Goal: Information Seeking & Learning: Compare options

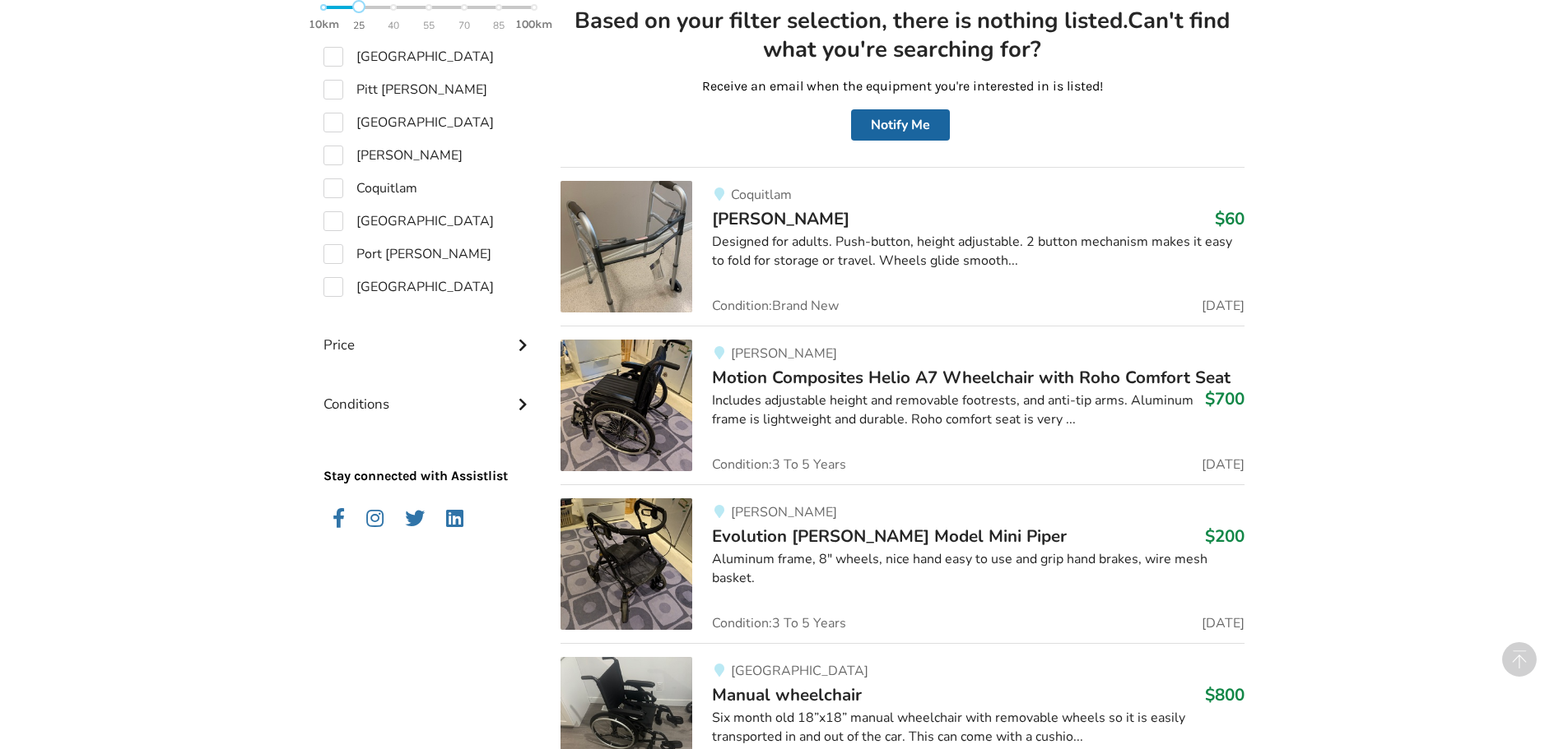
scroll to position [1011, 0]
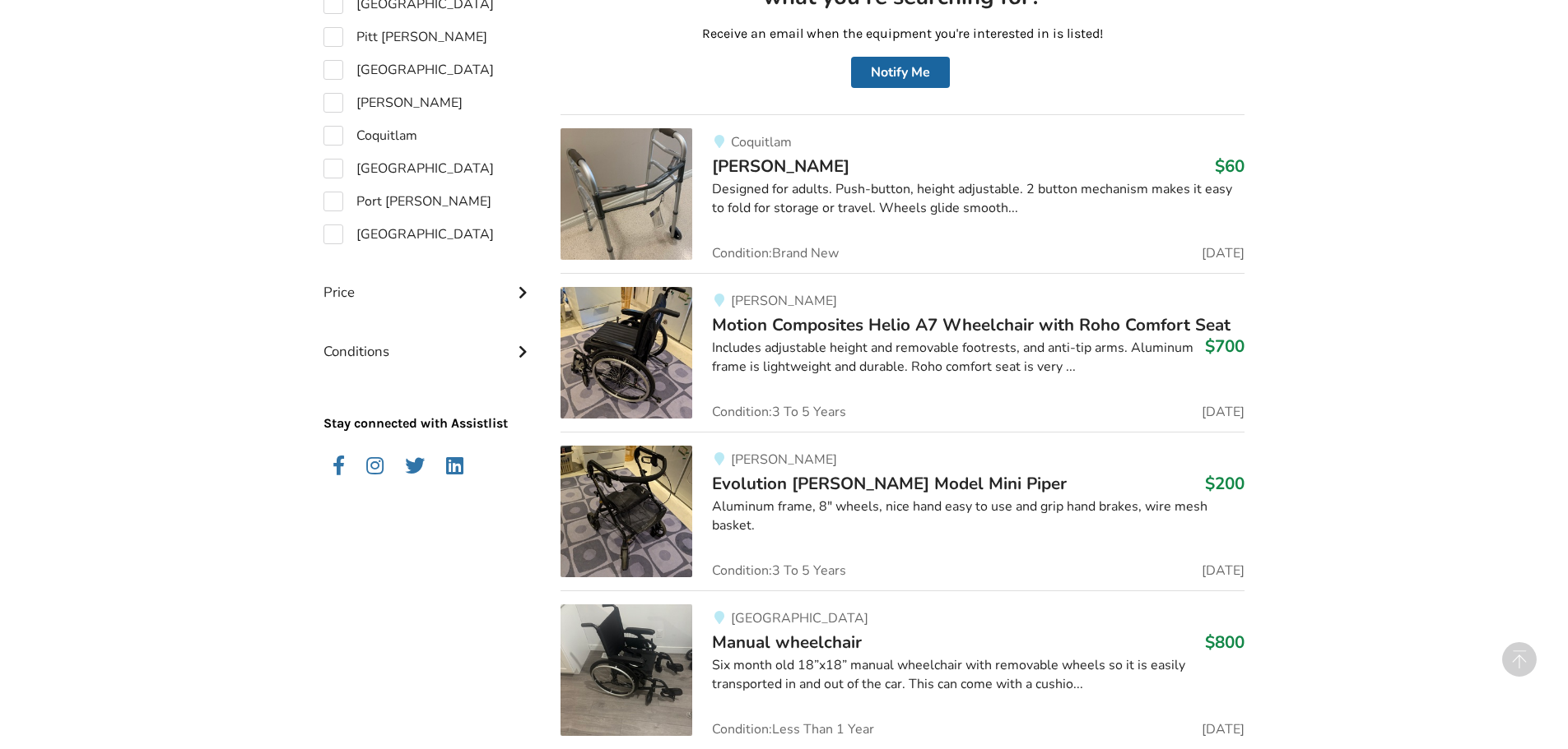
click at [864, 325] on span "Motion Composites Helio A7 Wheelchair with Roho Comfort Seat" at bounding box center [971, 325] width 519 height 23
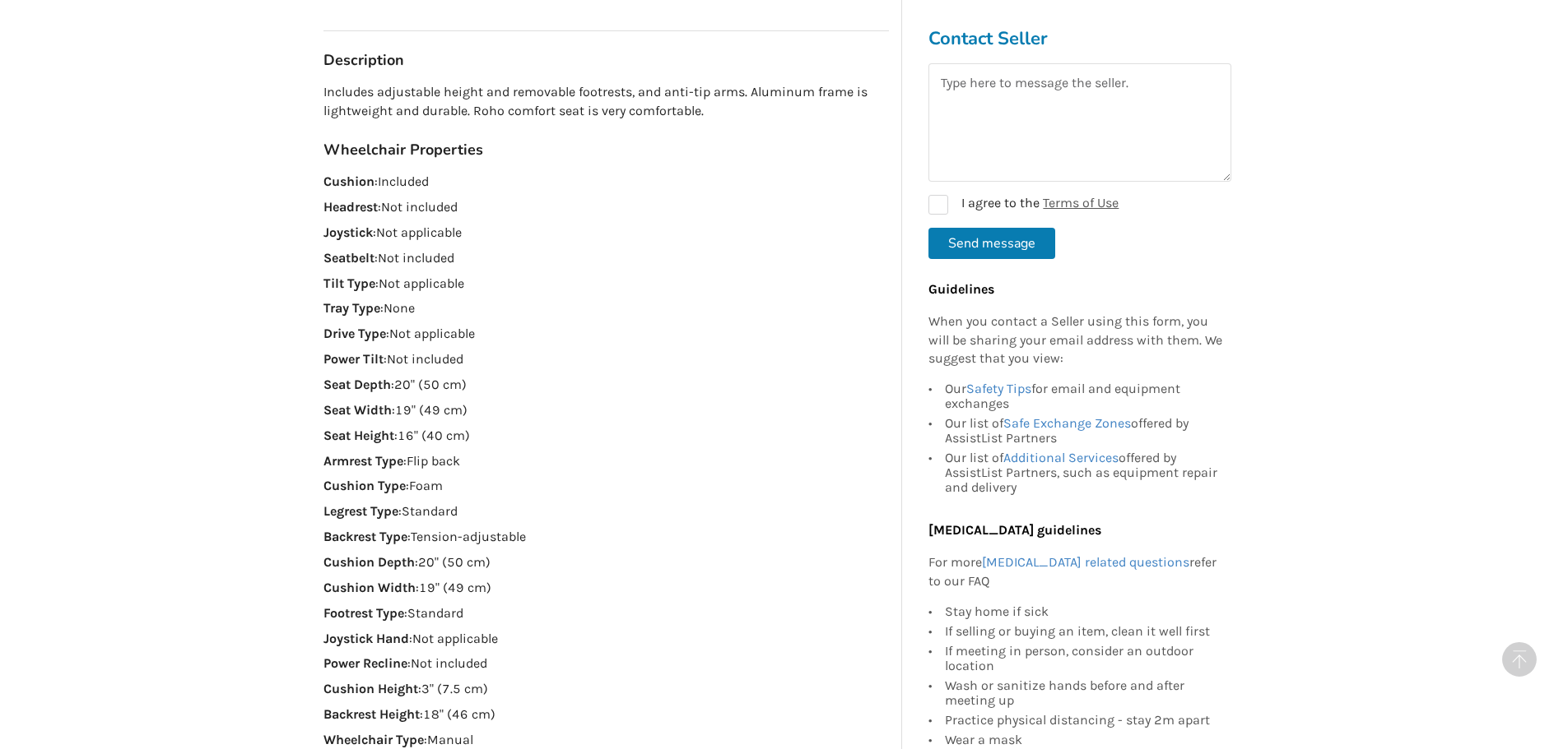
scroll to position [987, 0]
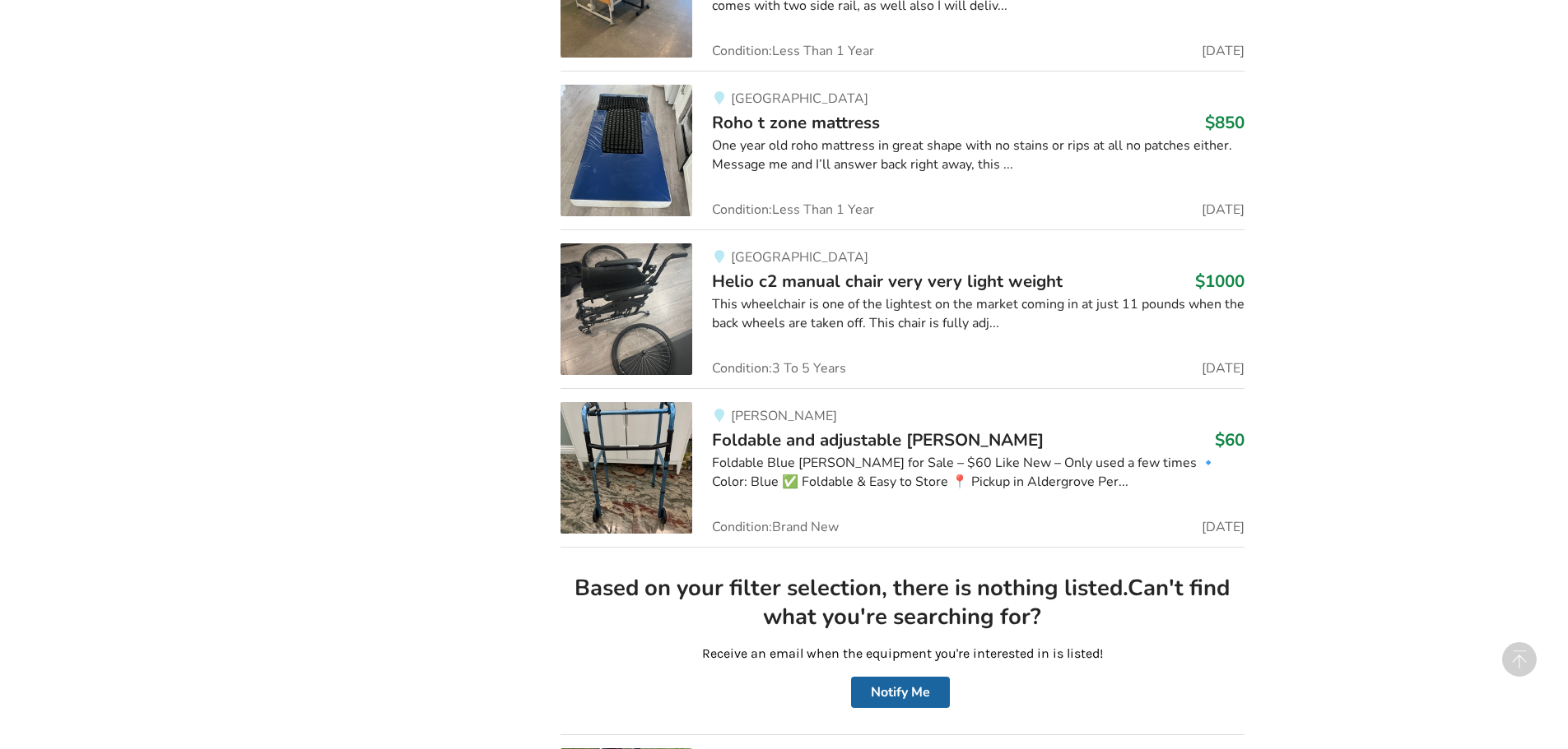
scroll to position [3932, 0]
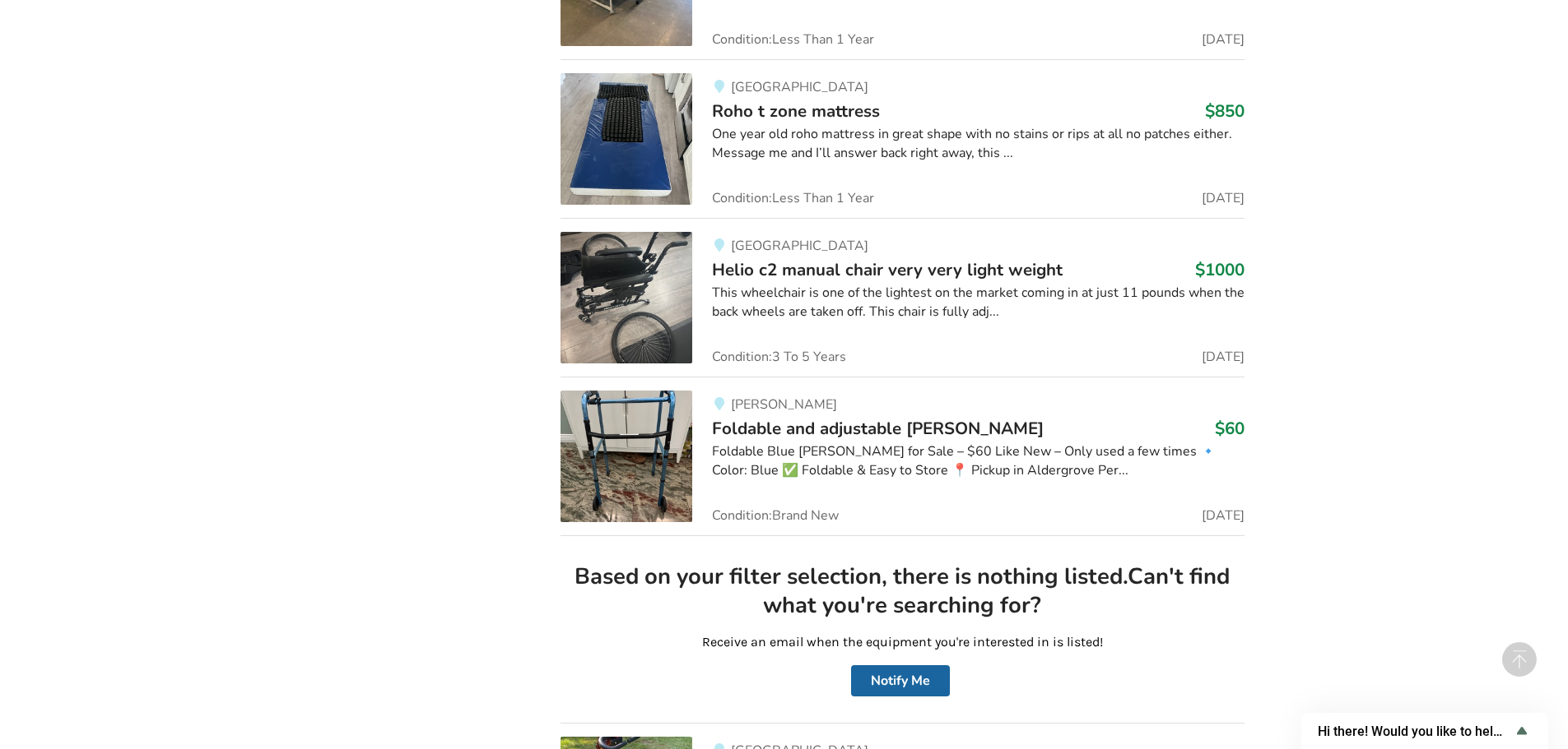
click at [885, 267] on span "Helio c2 manual chair very very light weight" at bounding box center [887, 270] width 351 height 23
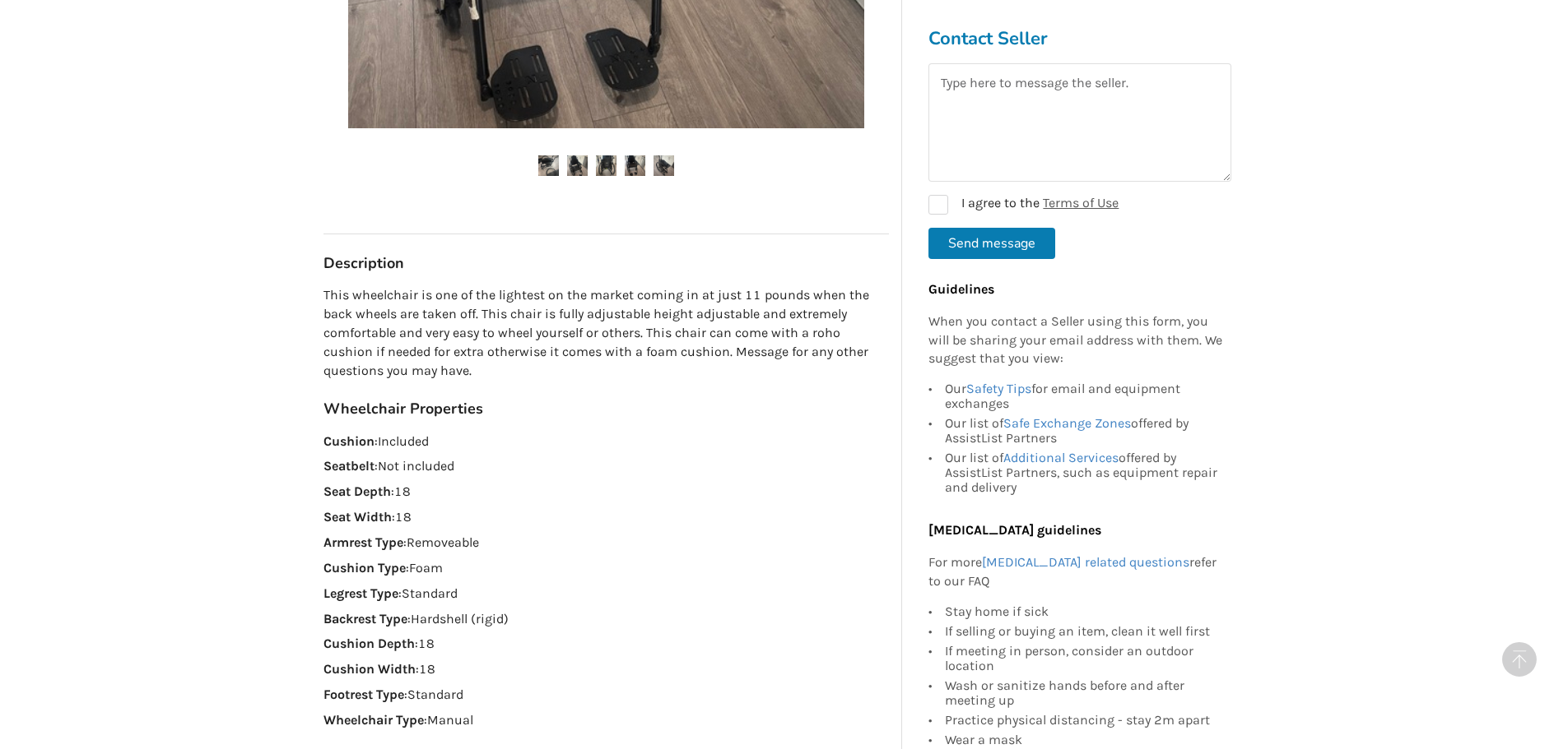
scroll to position [740, 0]
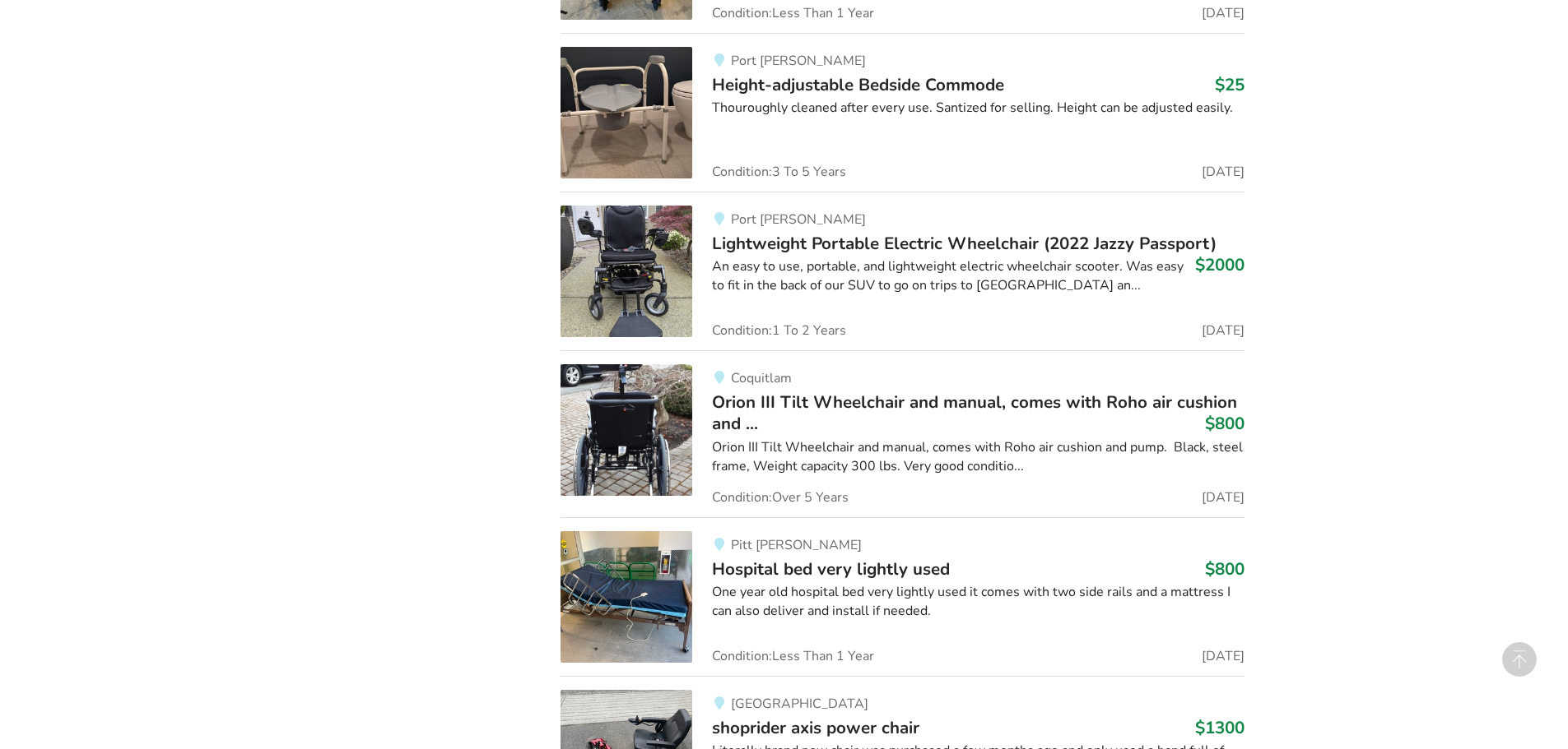
scroll to position [2500, 0]
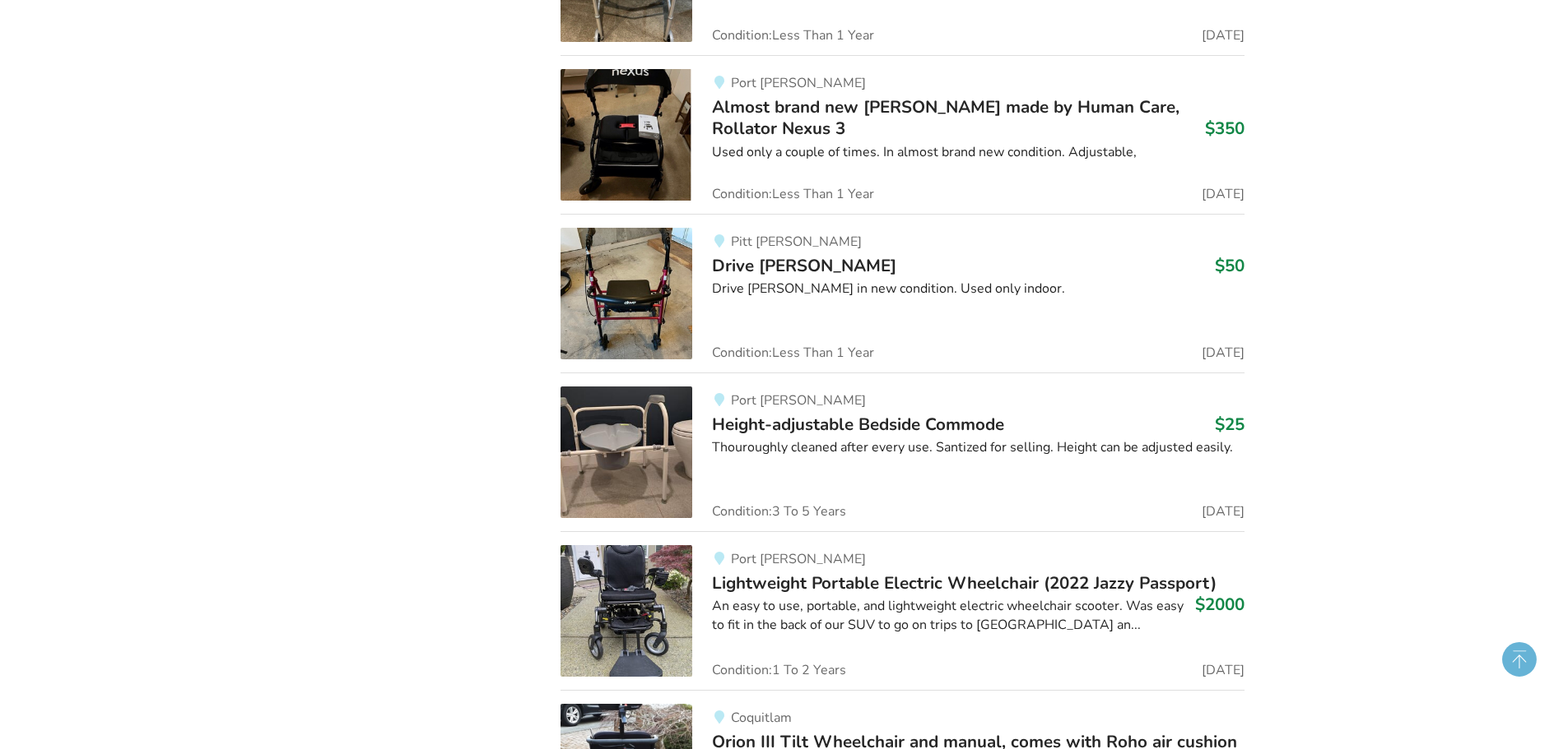
click at [1514, 654] on circle at bounding box center [1519, 660] width 35 height 35
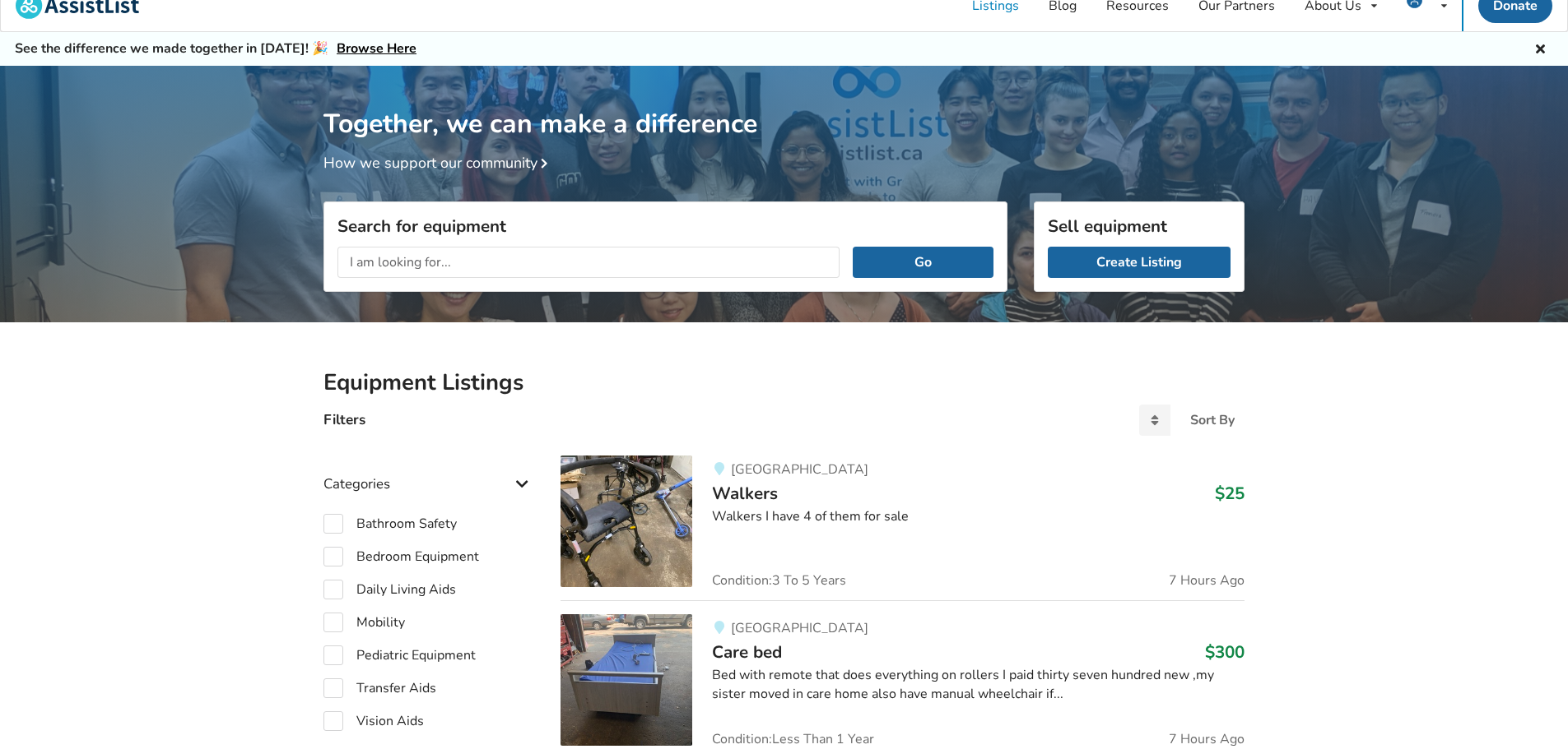
scroll to position [0, 0]
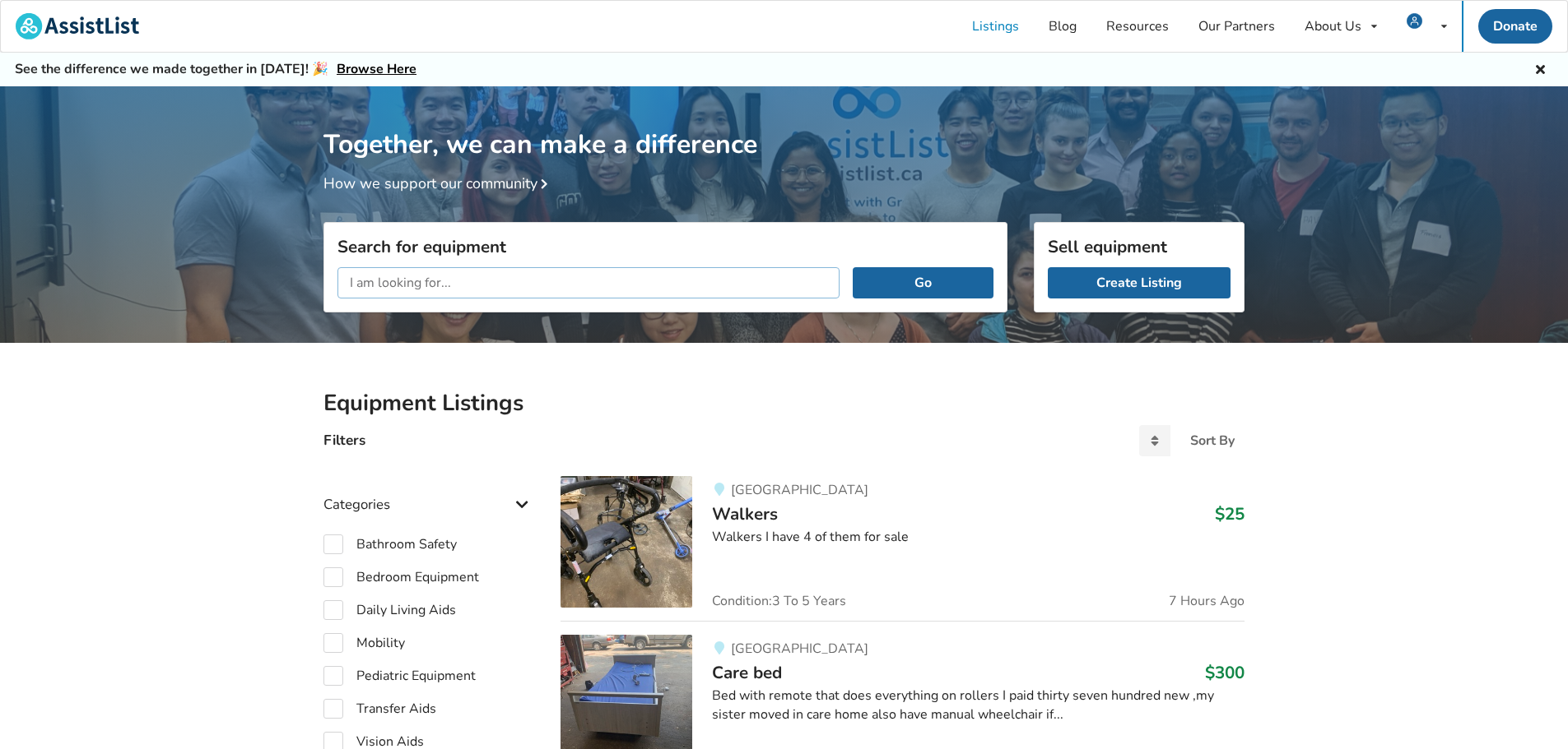
click at [479, 279] on input "text" at bounding box center [588, 282] width 502 height 32
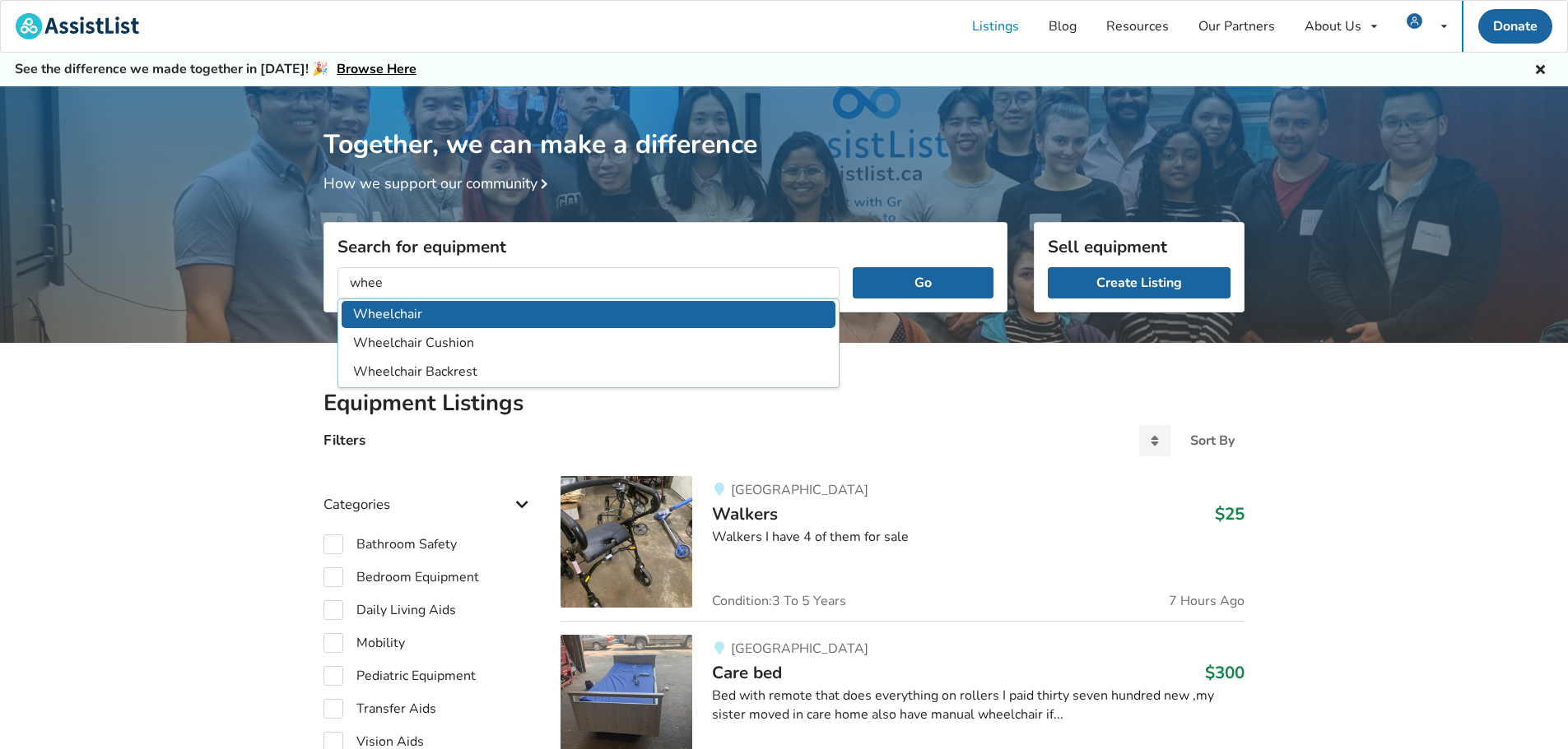
click at [466, 305] on li "Wheelchair" at bounding box center [588, 314] width 494 height 27
type input "Wheelchair"
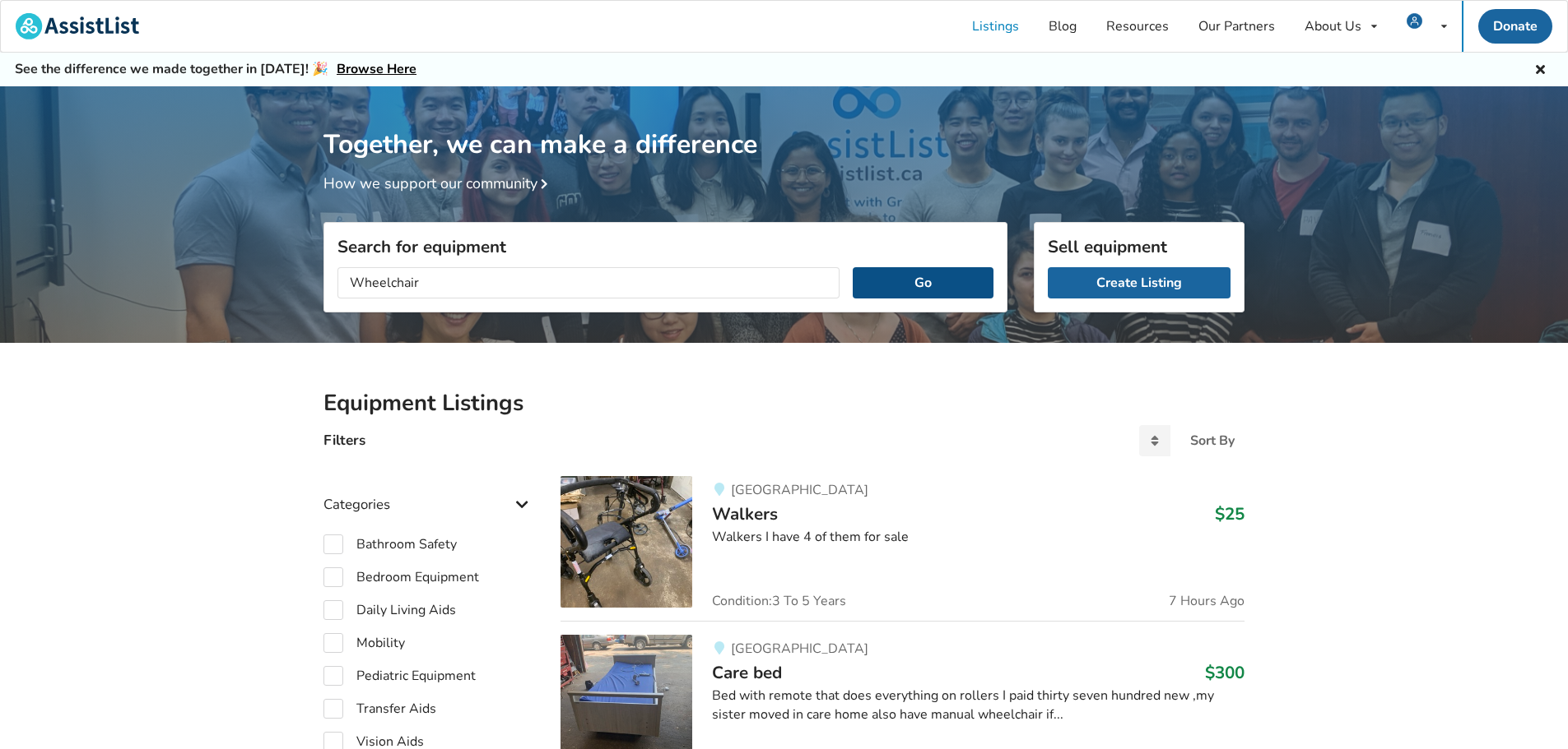
click at [928, 285] on button "Go" at bounding box center [922, 282] width 140 height 32
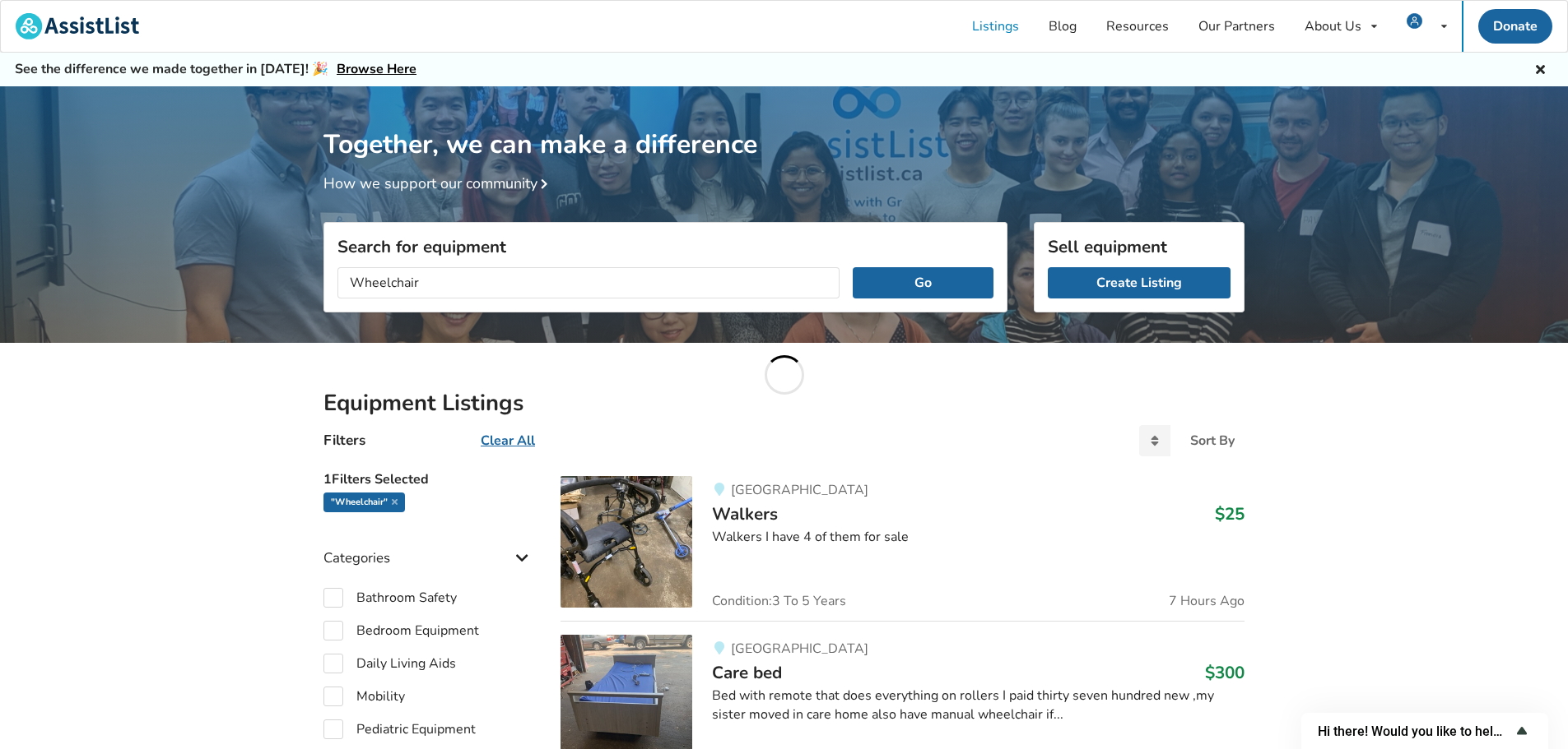
click at [1517, 731] on icon "Show survey - Hi there! Would you like to help us improve AssistList?" at bounding box center [1521, 731] width 20 height 20
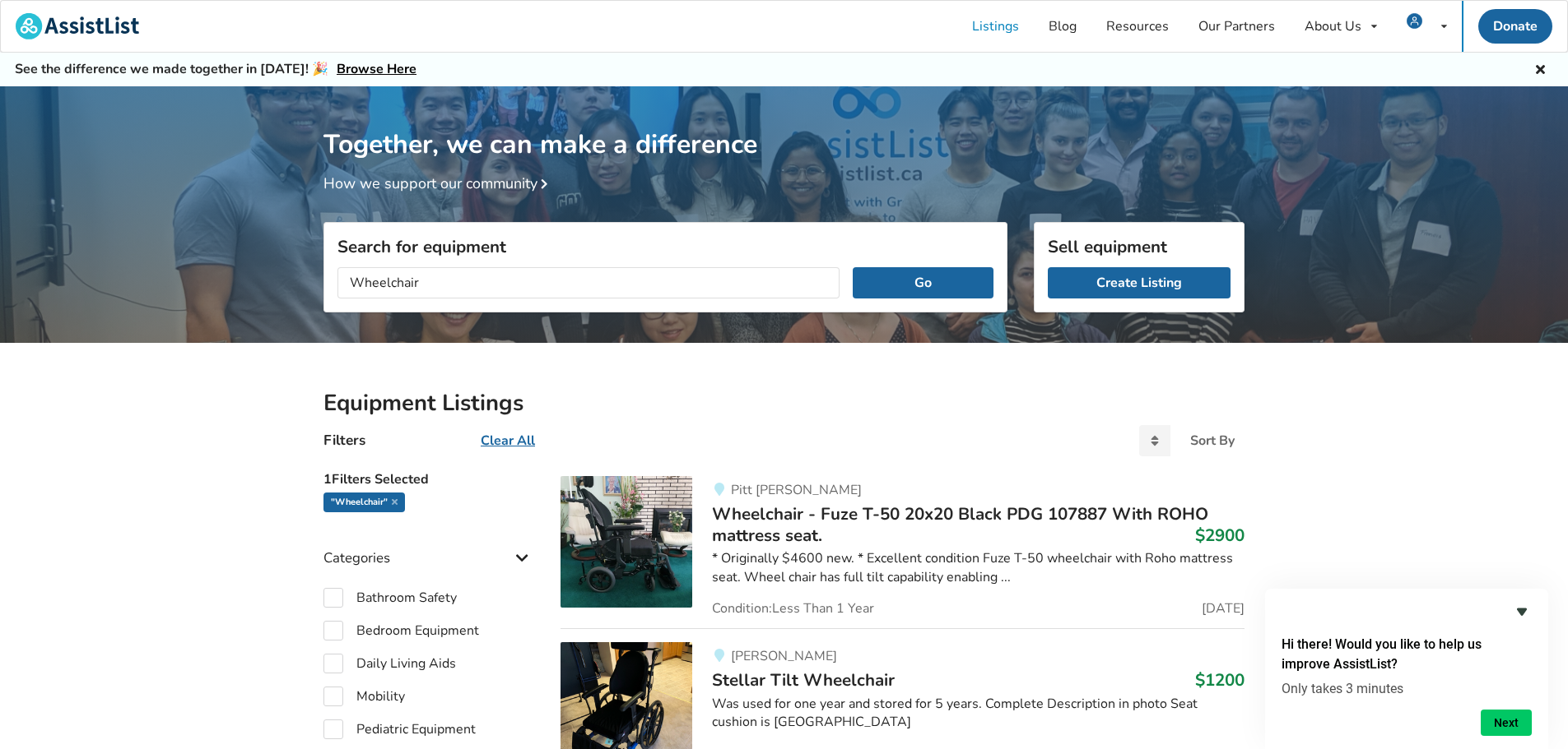
click at [1522, 608] on icon "Hide survey" at bounding box center [1521, 612] width 20 height 20
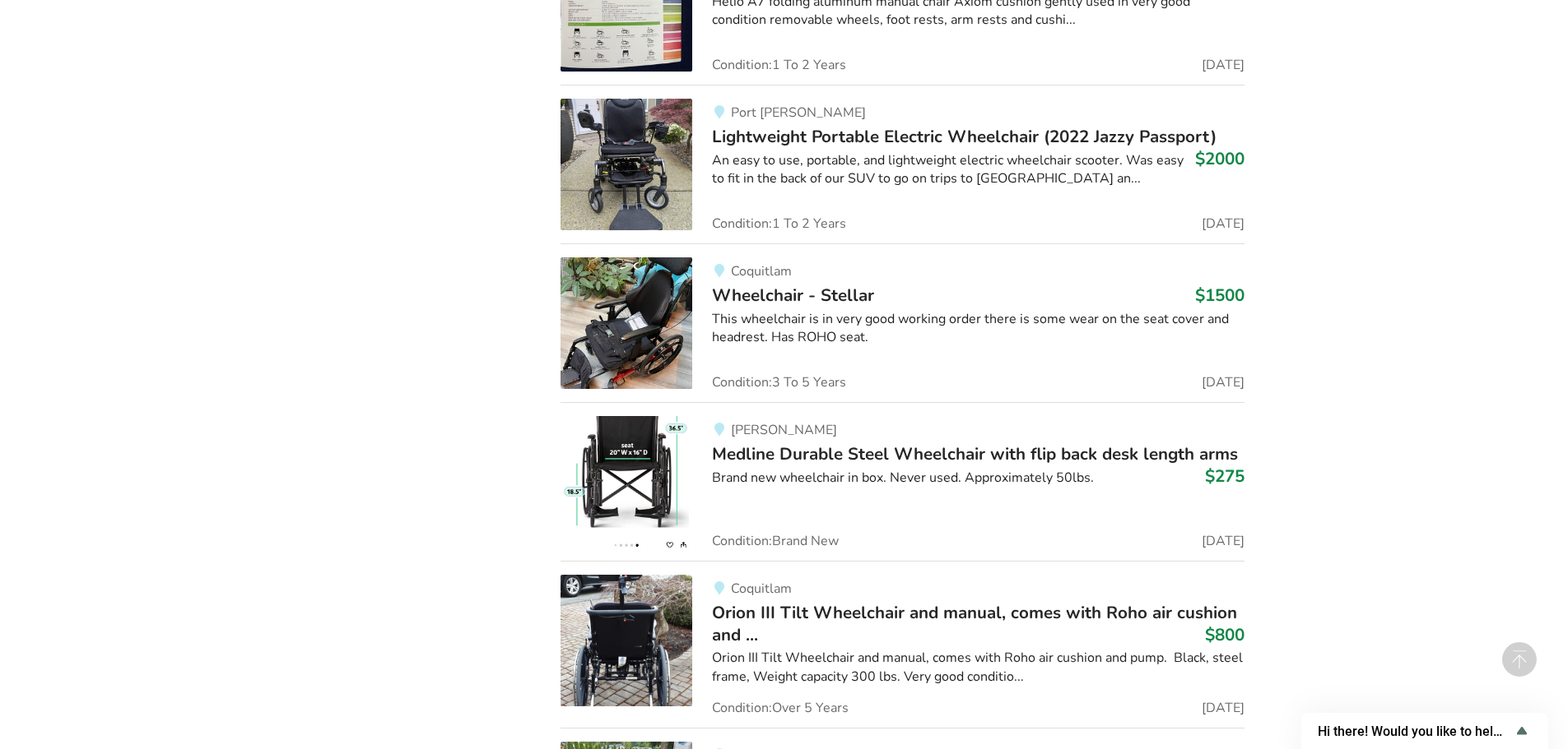
scroll to position [2352, 0]
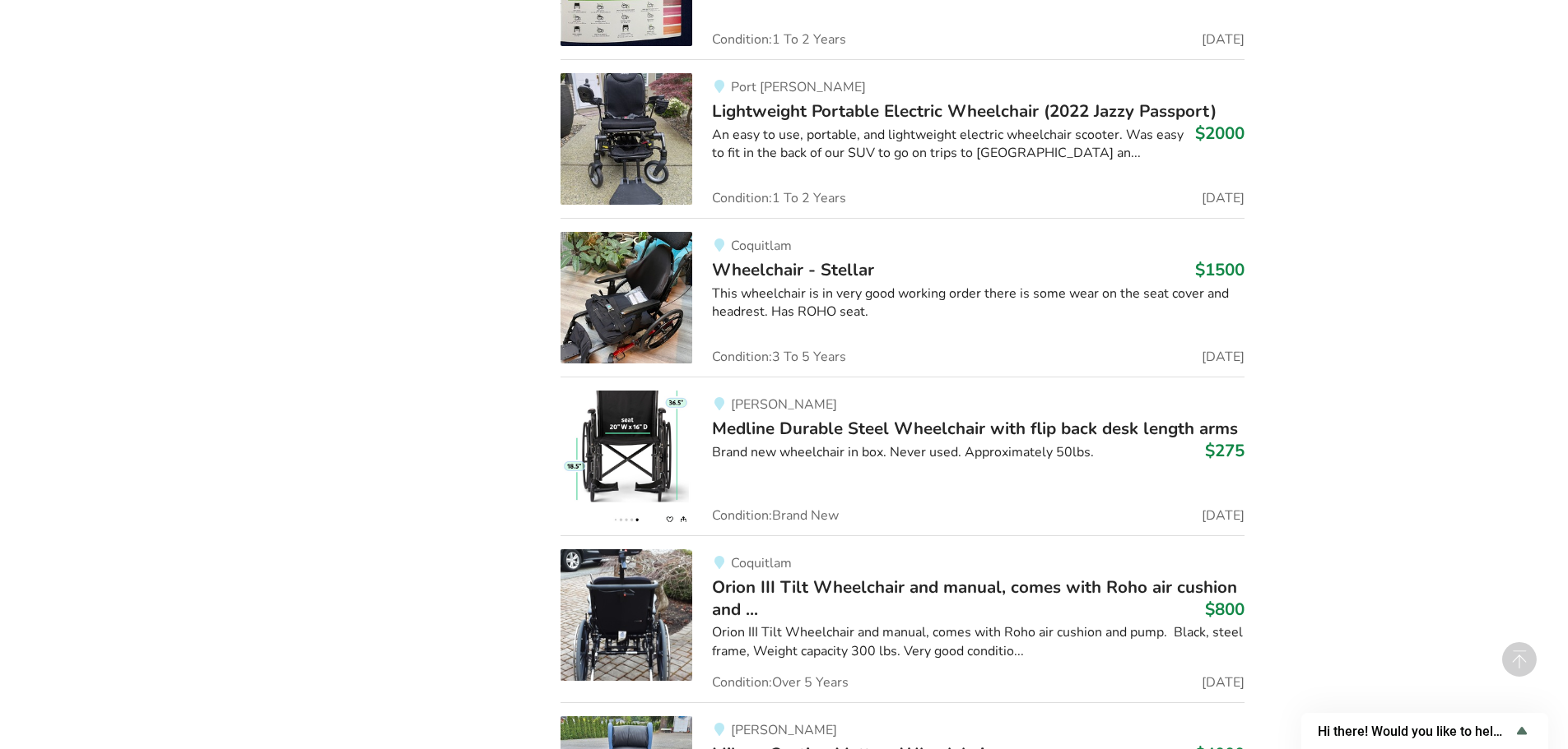
click at [795, 427] on span "Medline Durable Steel Wheelchair with flip back desk length arms" at bounding box center [974, 428] width 526 height 23
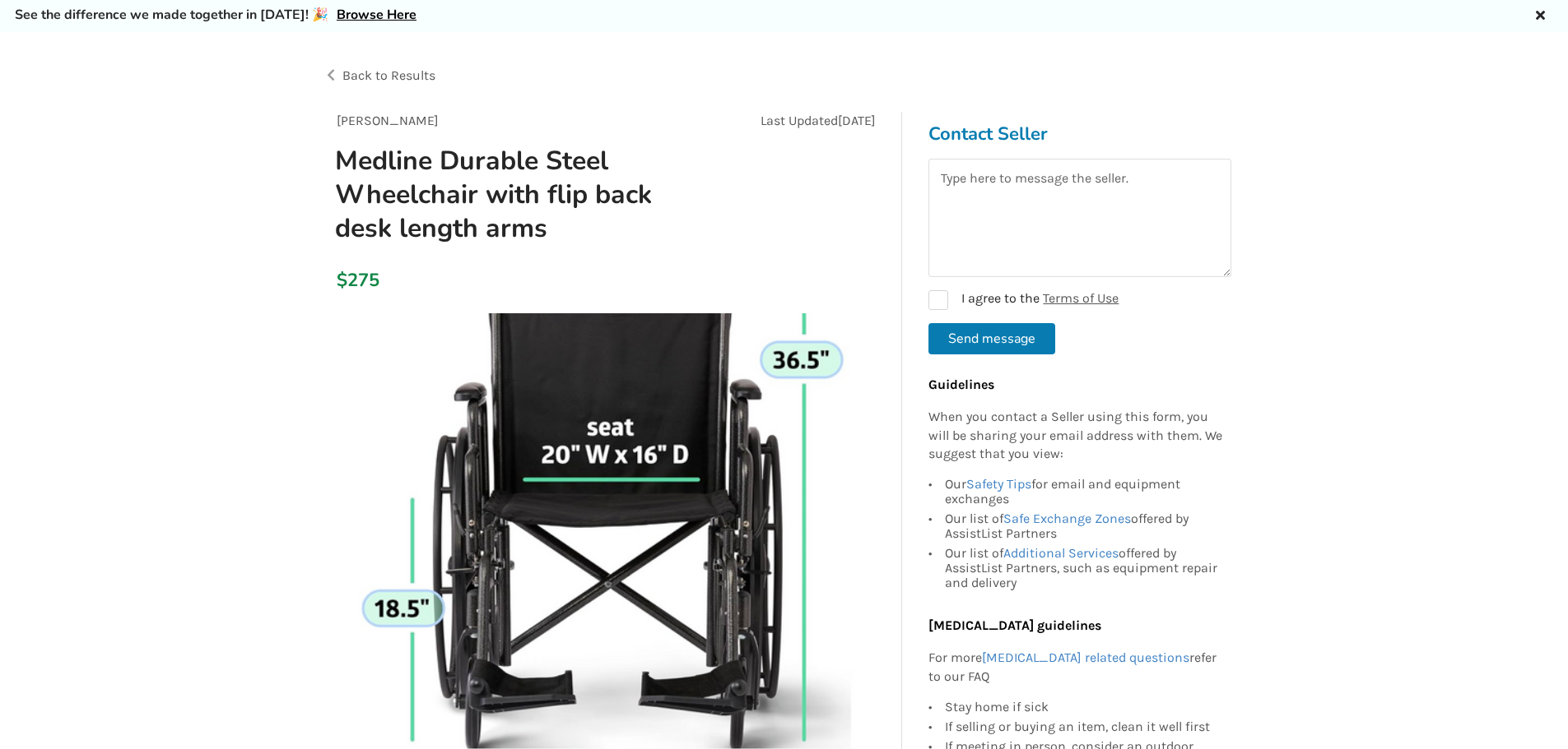
scroll to position [83, 0]
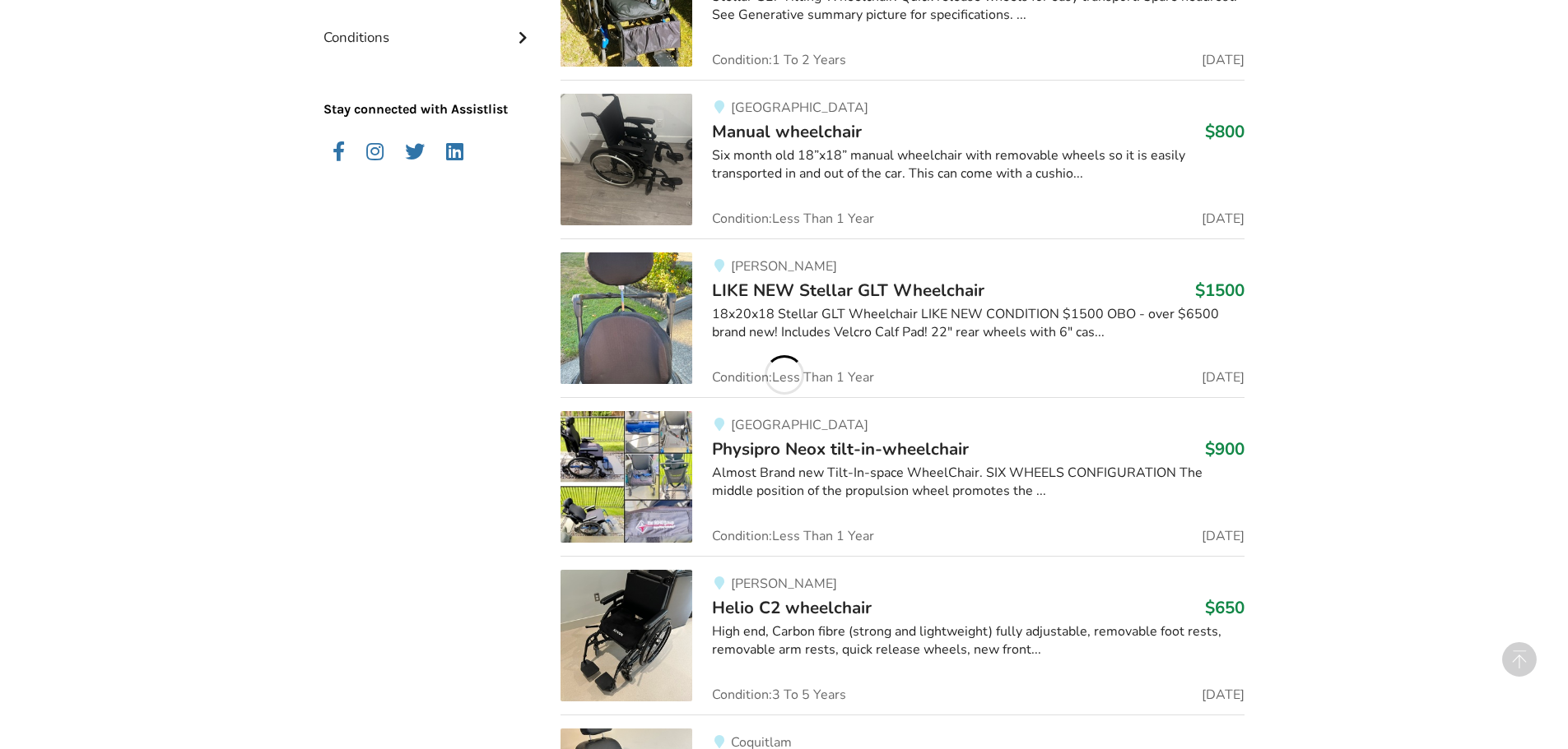
scroll to position [954, 0]
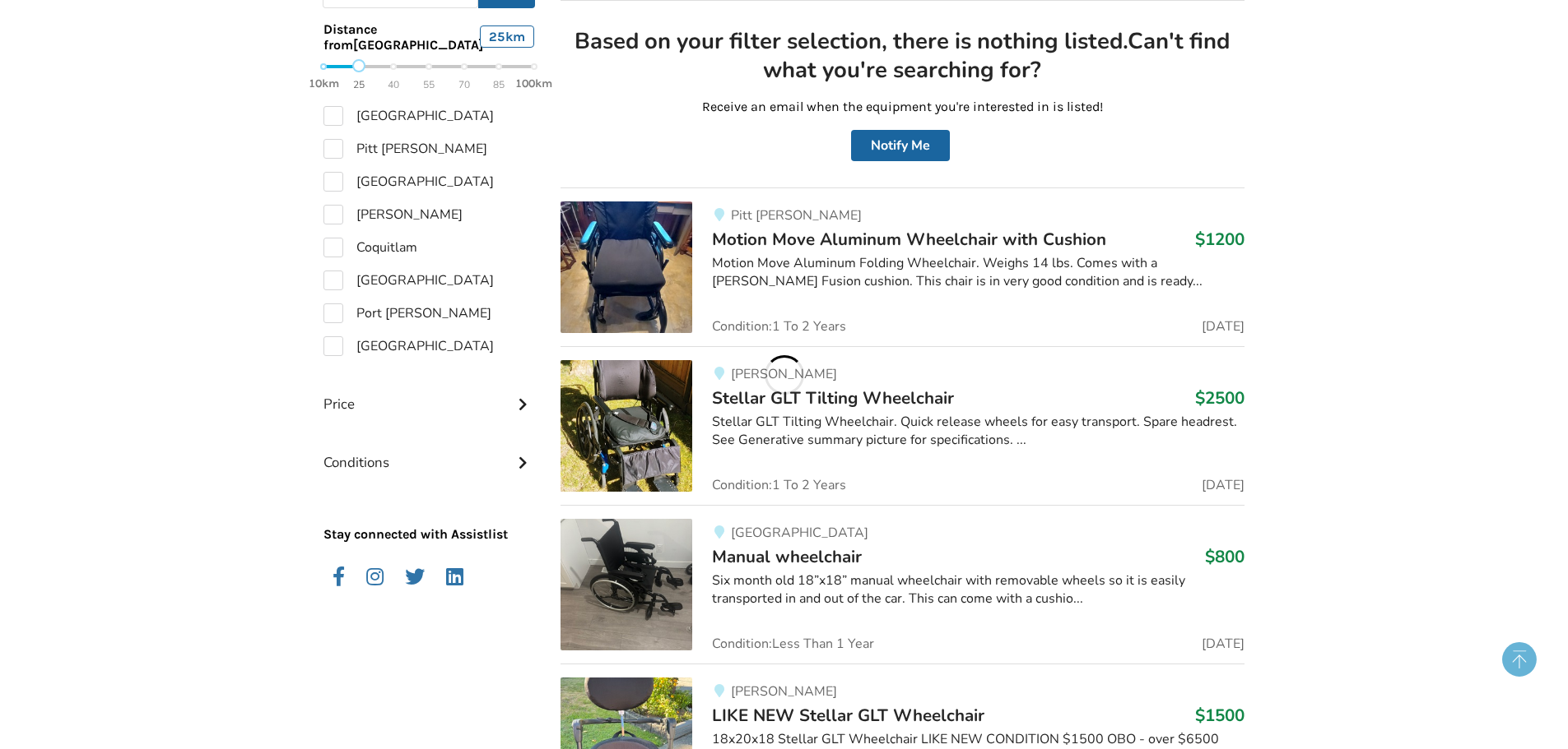
click at [1520, 667] on circle at bounding box center [1519, 660] width 35 height 35
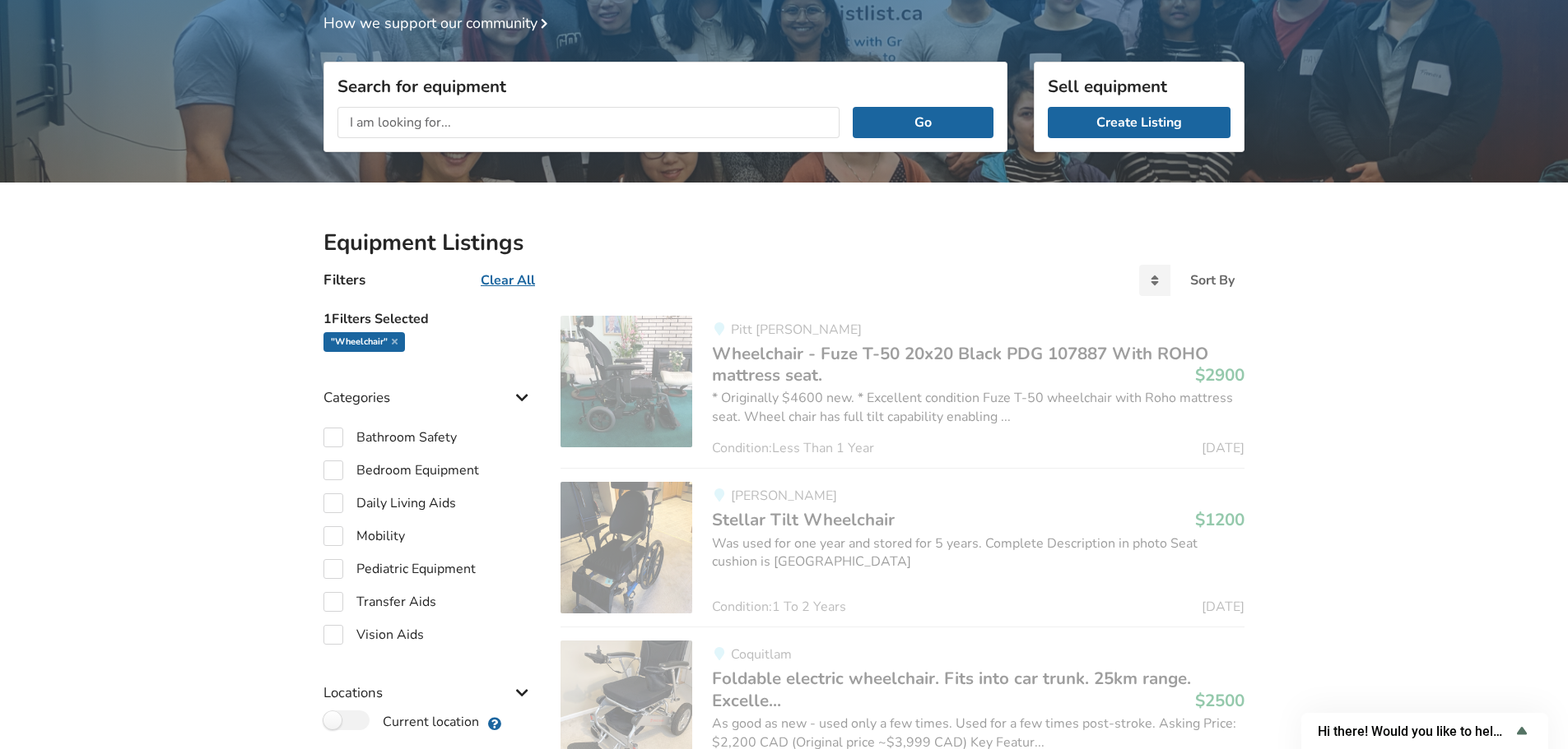
scroll to position [0, 0]
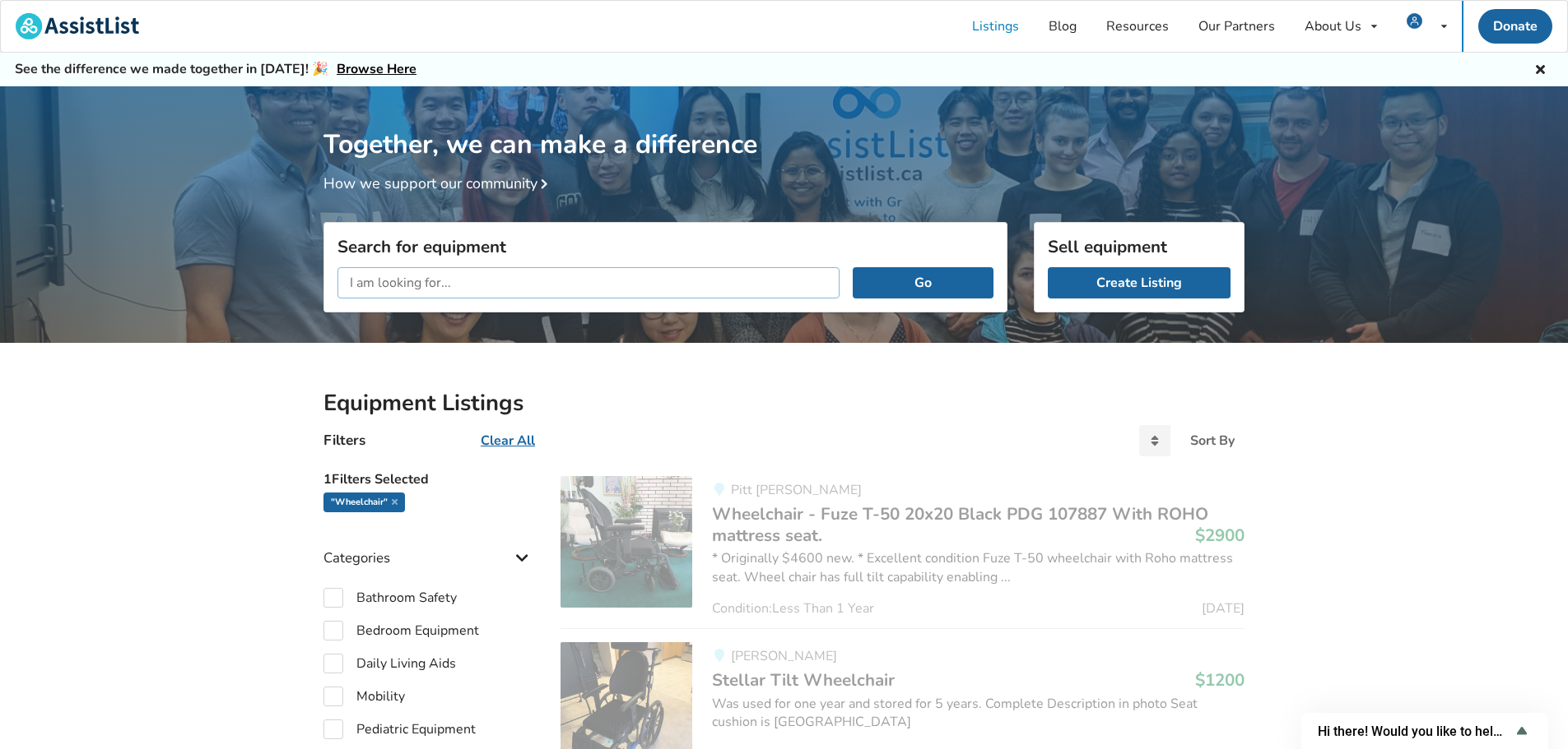
click at [359, 291] on input "text" at bounding box center [588, 282] width 502 height 32
click at [852, 267] on button "Go" at bounding box center [922, 282] width 140 height 32
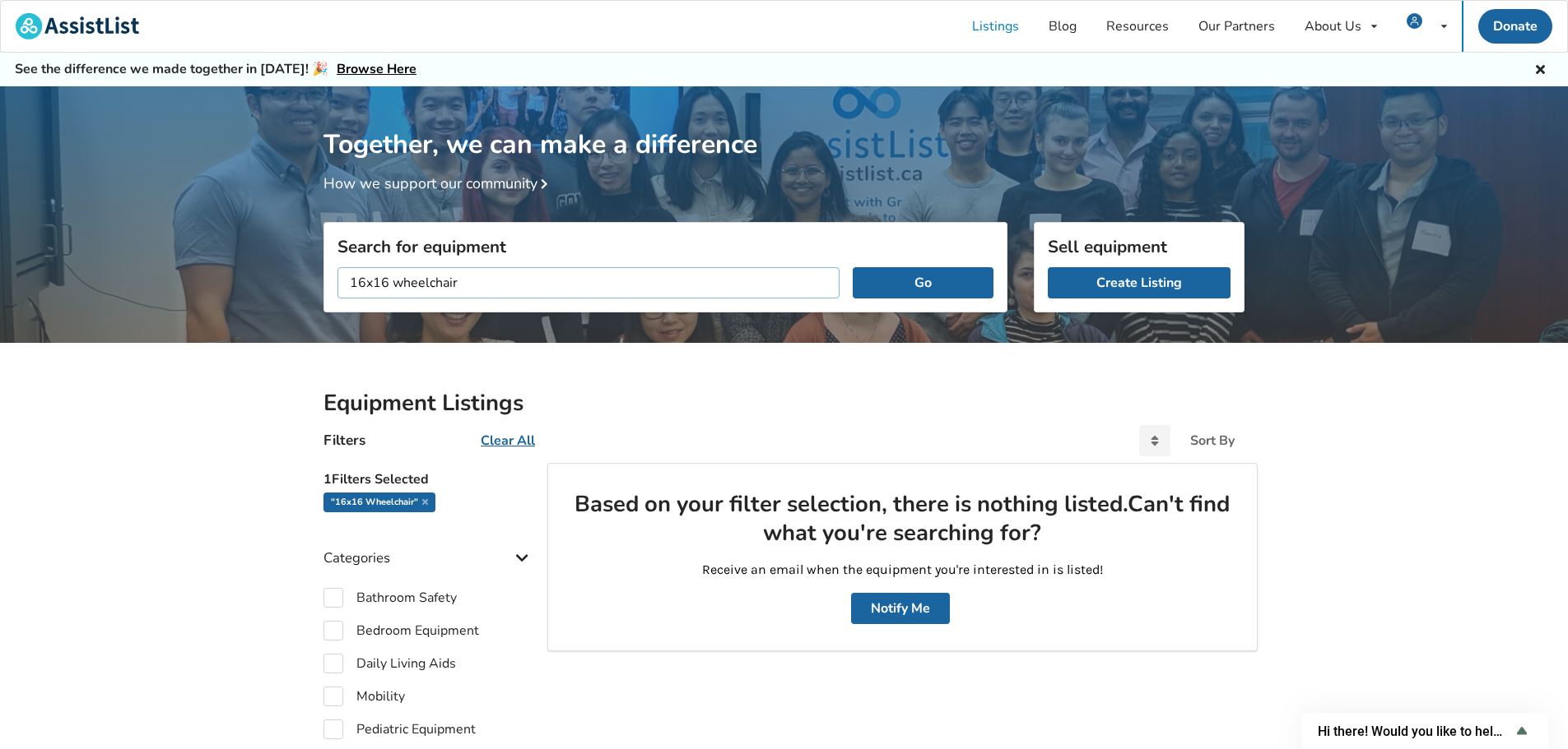
drag, startPoint x: 393, startPoint y: 284, endPoint x: 200, endPoint y: 284, distance: 193.0
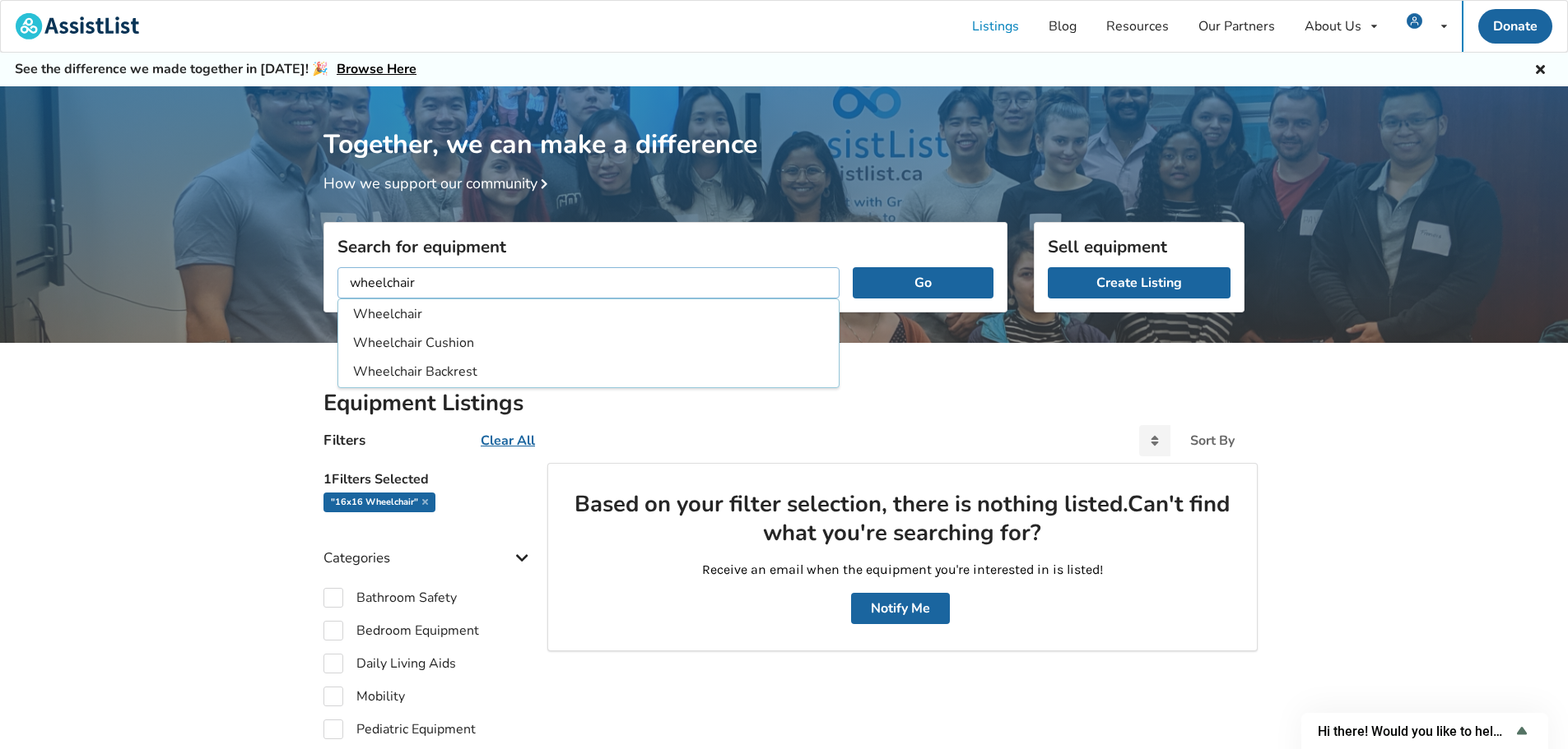
click at [446, 282] on input "wheelchair" at bounding box center [588, 282] width 502 height 32
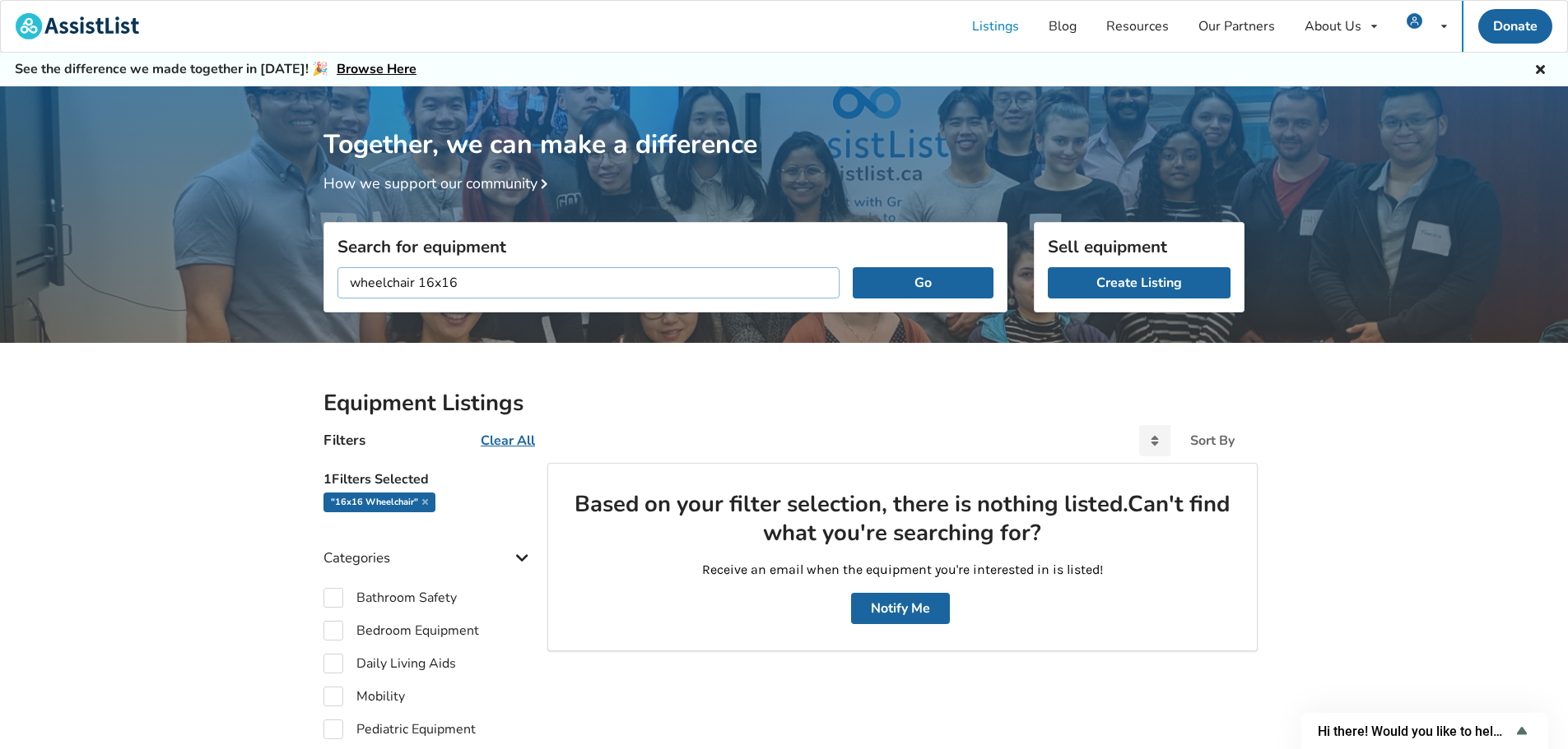
click at [852, 267] on button "Go" at bounding box center [922, 282] width 140 height 32
drag, startPoint x: 415, startPoint y: 278, endPoint x: 622, endPoint y: 295, distance: 207.7
click at [619, 295] on input "wheelchair 16x16" at bounding box center [588, 282] width 502 height 32
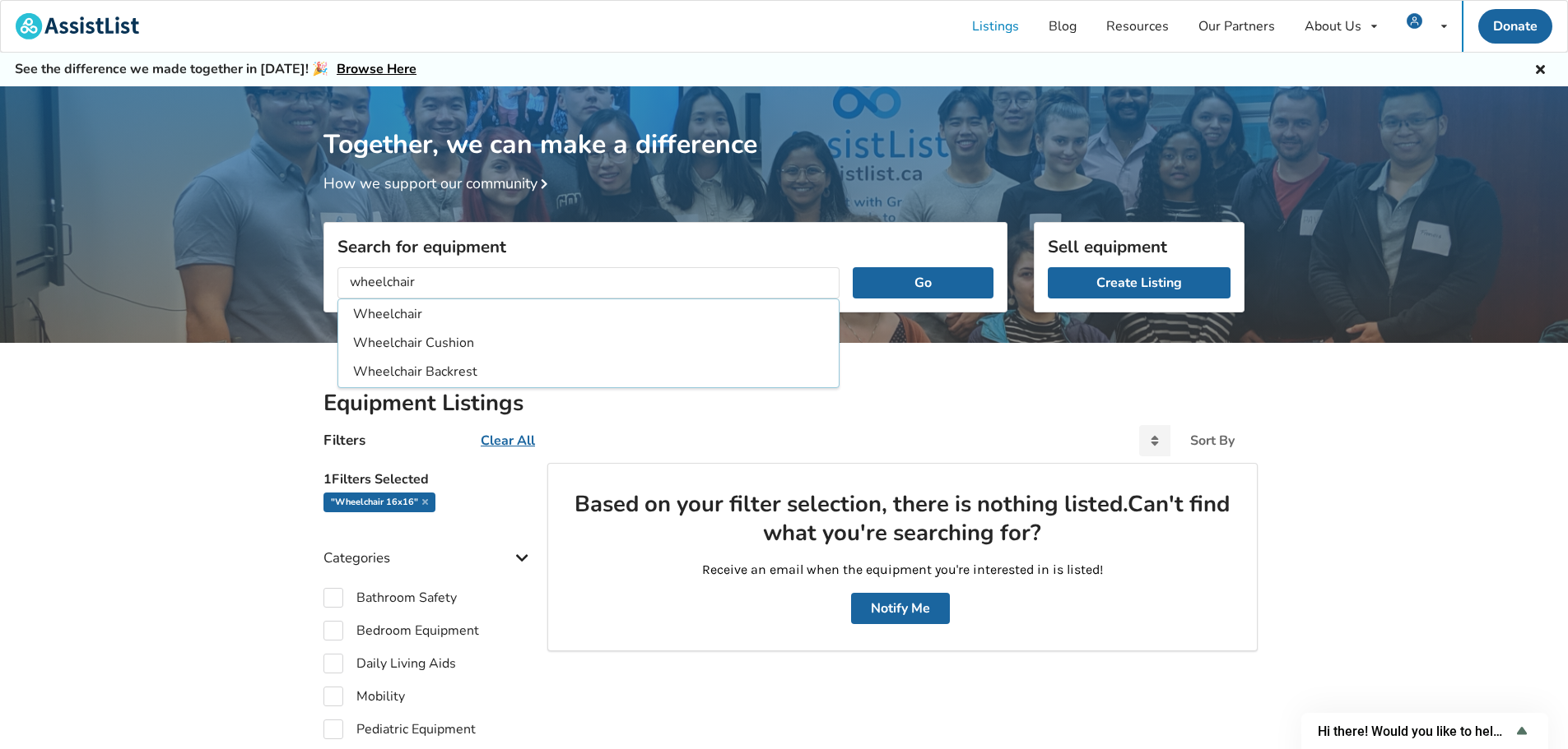
scroll to position [0, 0]
click at [463, 325] on li "Wheelchair" at bounding box center [588, 314] width 494 height 27
type input "Wheelchair"
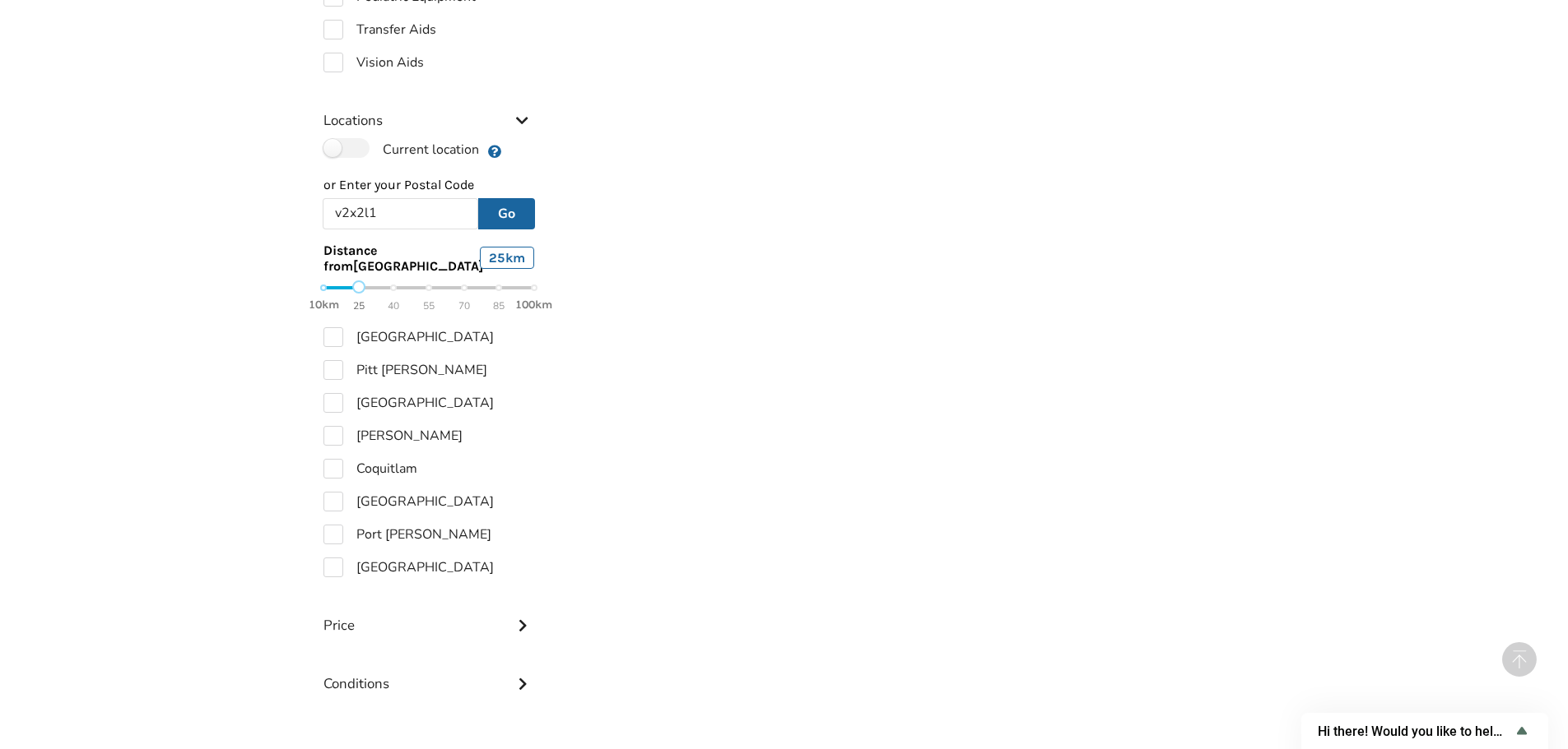
scroll to position [740, 0]
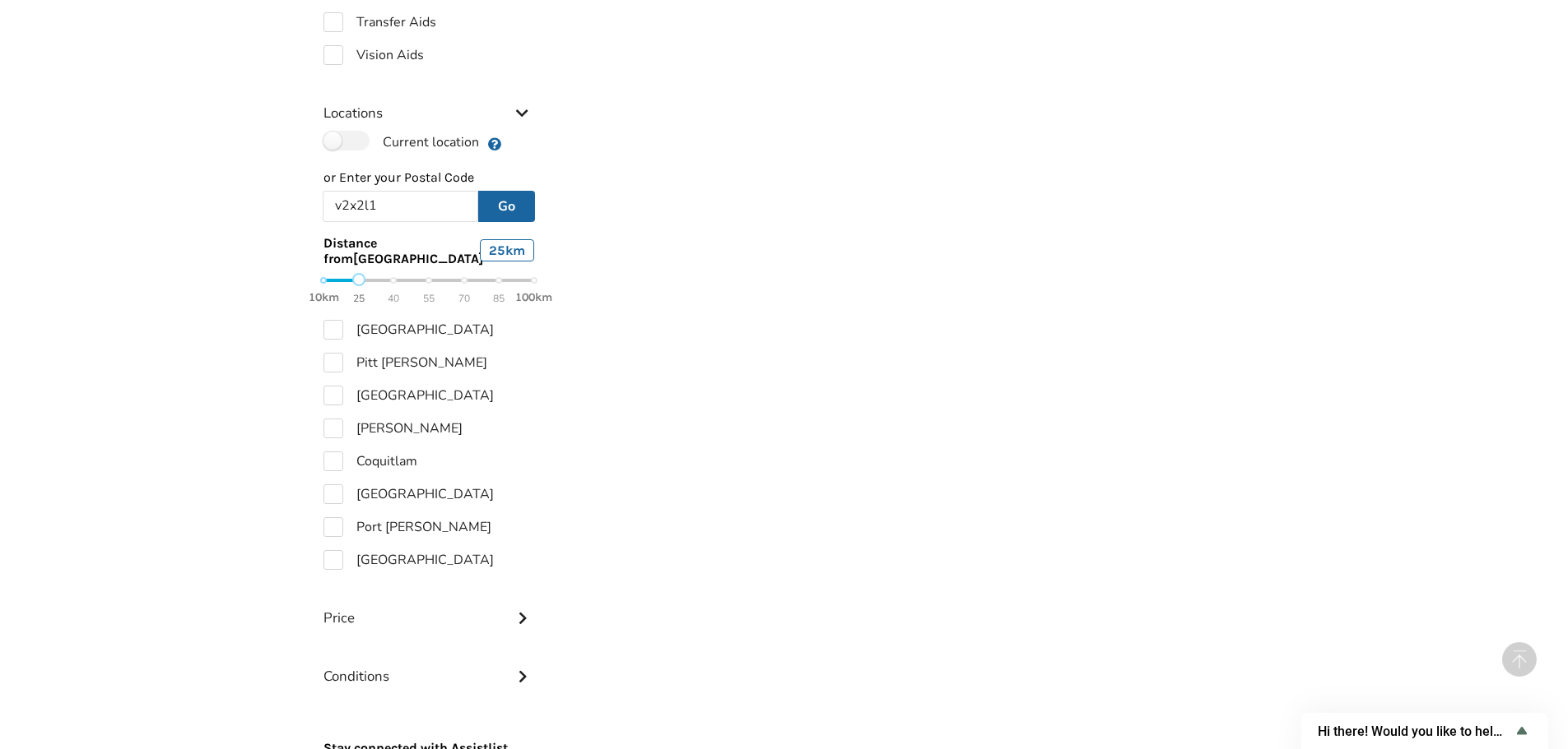
click at [391, 296] on span "40" at bounding box center [393, 299] width 12 height 19
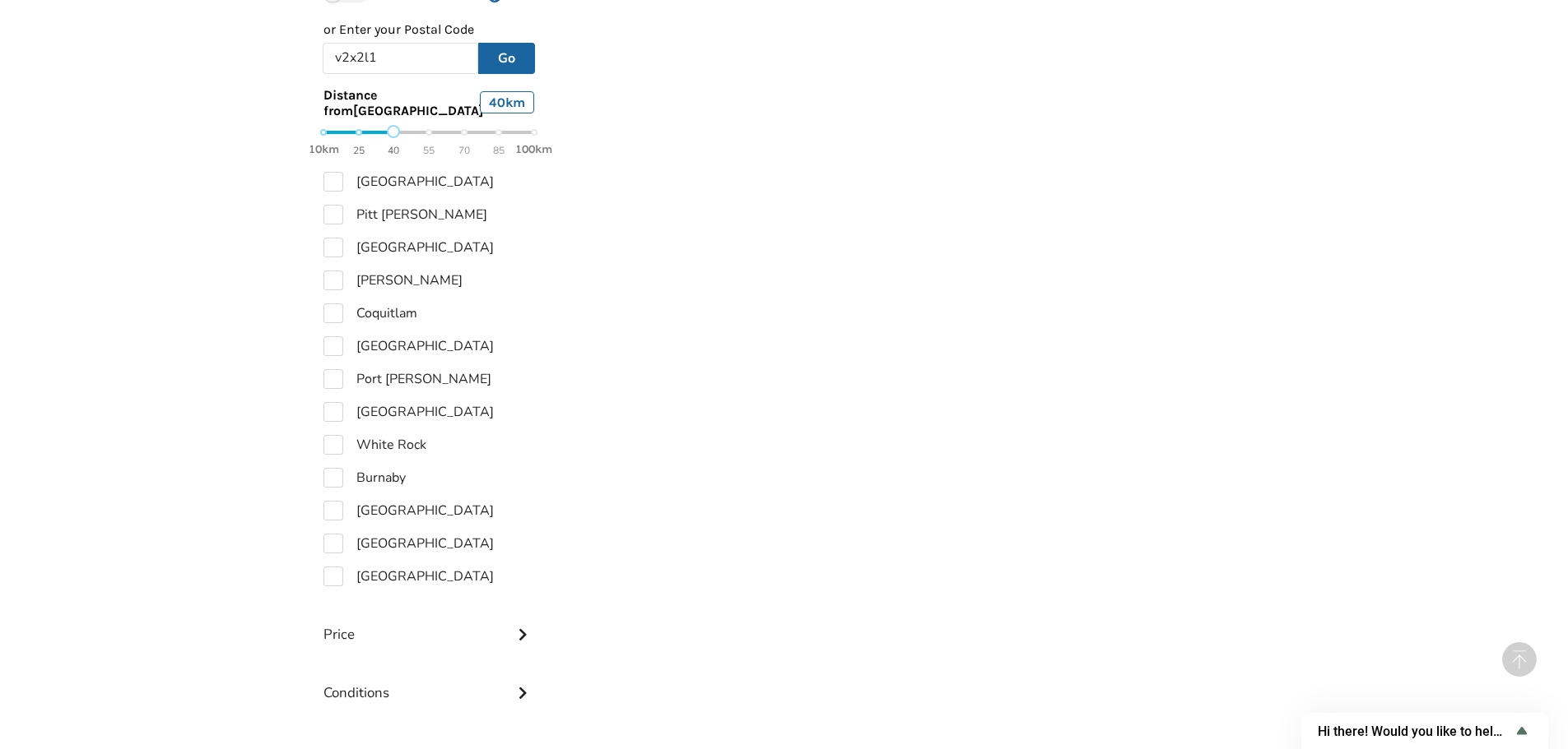
scroll to position [1053, 0]
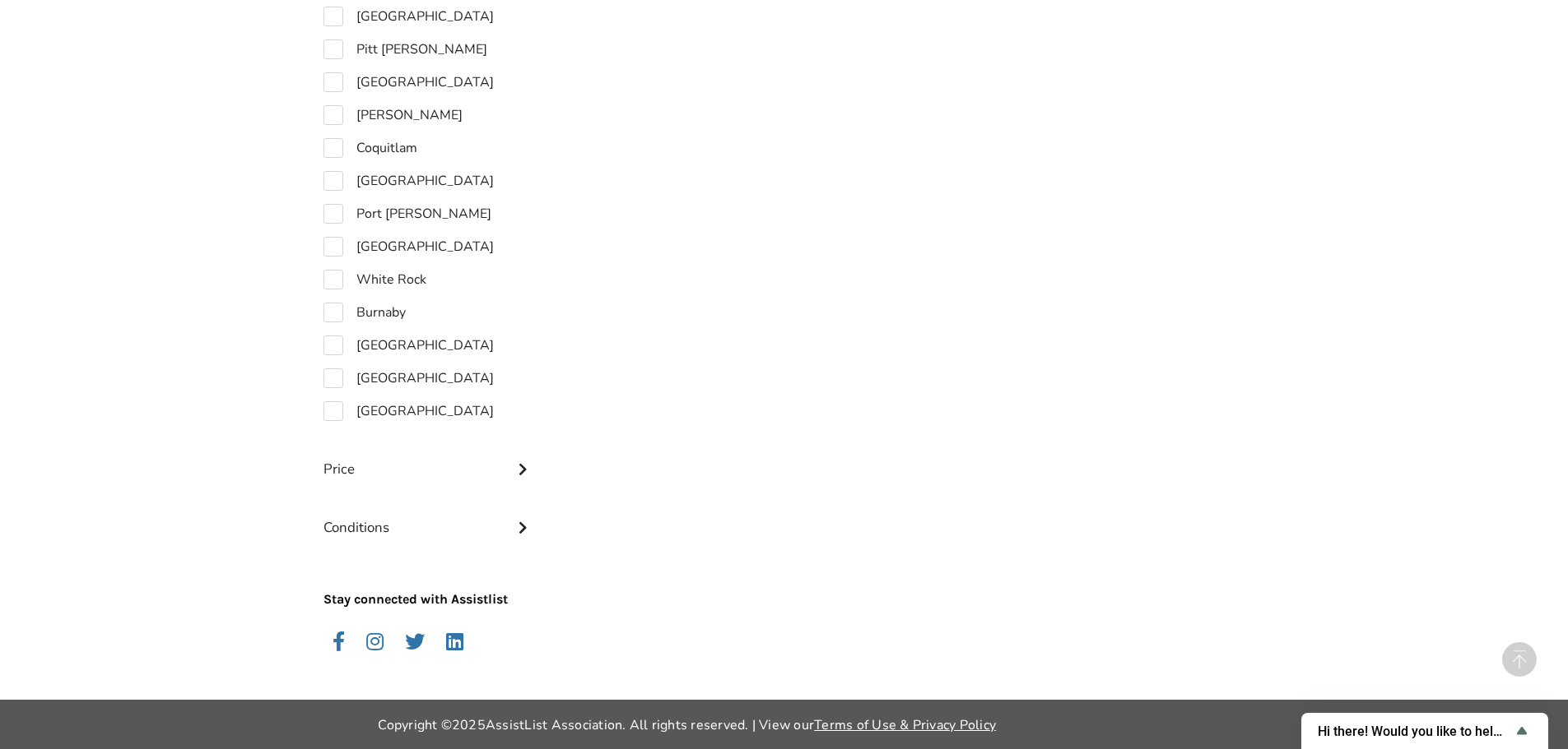
click at [521, 473] on icon at bounding box center [522, 468] width 16 height 14
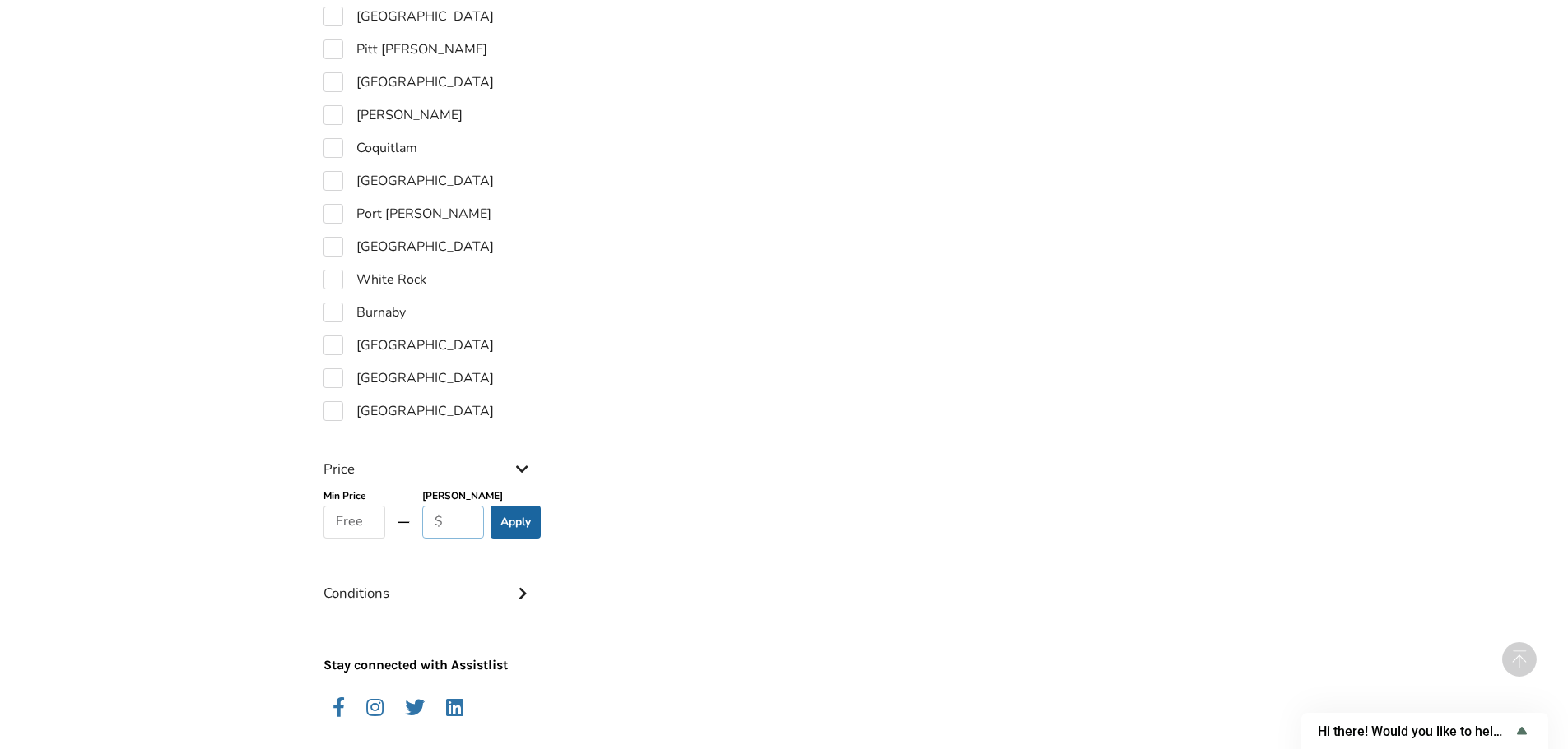
click at [471, 519] on input "text" at bounding box center [453, 522] width 61 height 33
click at [512, 519] on button "Apply" at bounding box center [515, 522] width 50 height 33
click at [515, 525] on button "Apply" at bounding box center [515, 522] width 50 height 33
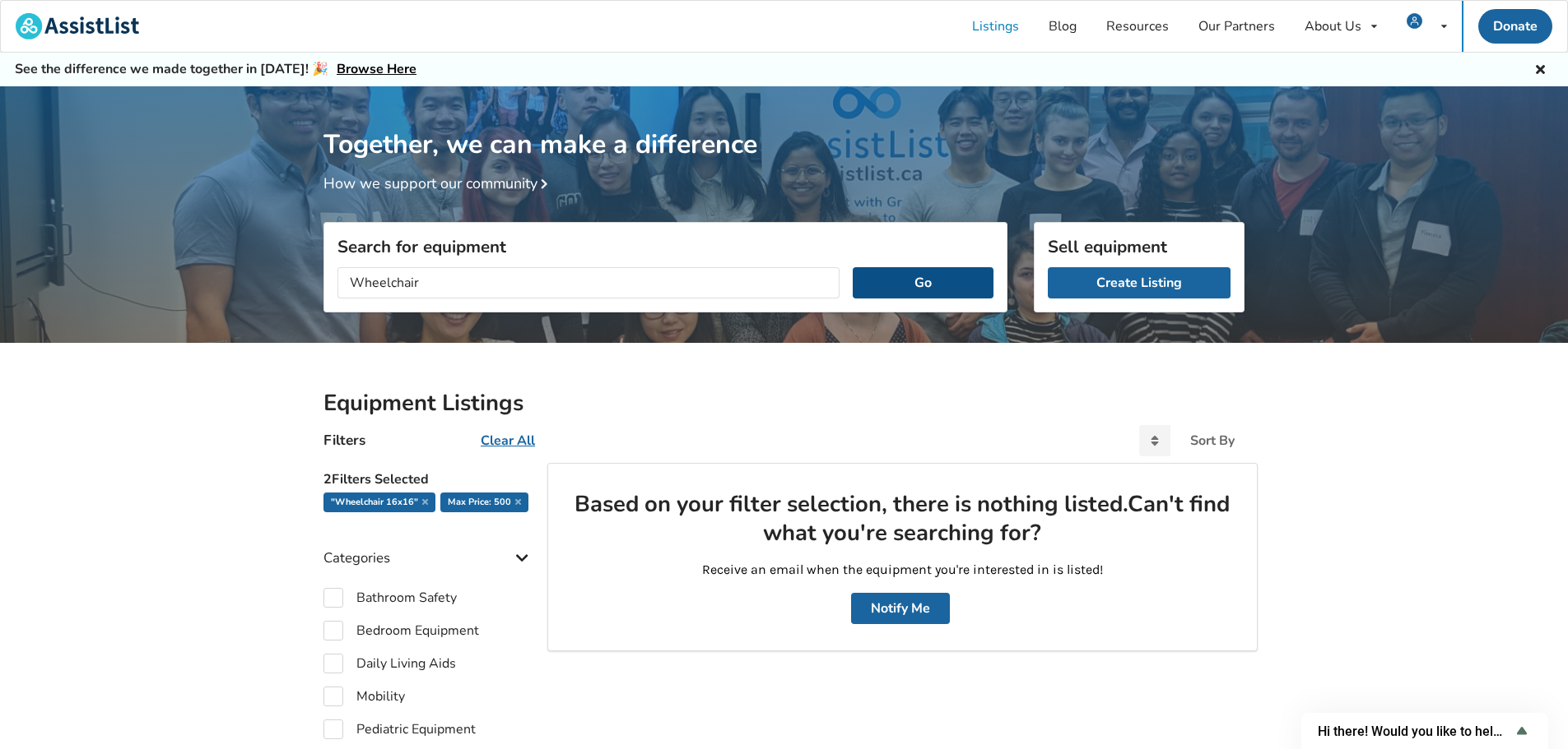
click at [898, 286] on button "Go" at bounding box center [922, 282] width 140 height 32
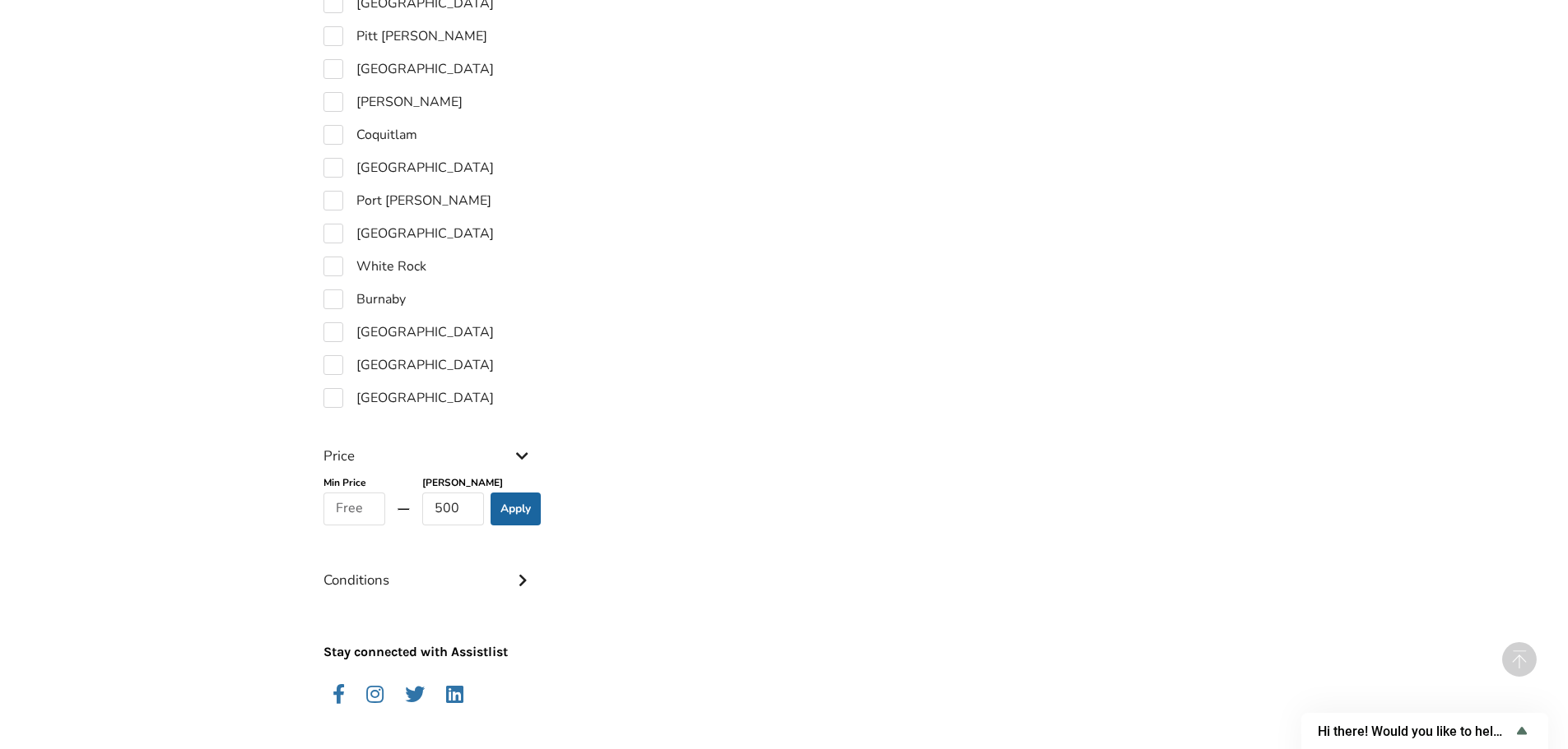
scroll to position [1069, 0]
click at [429, 513] on input "500" at bounding box center [453, 506] width 61 height 33
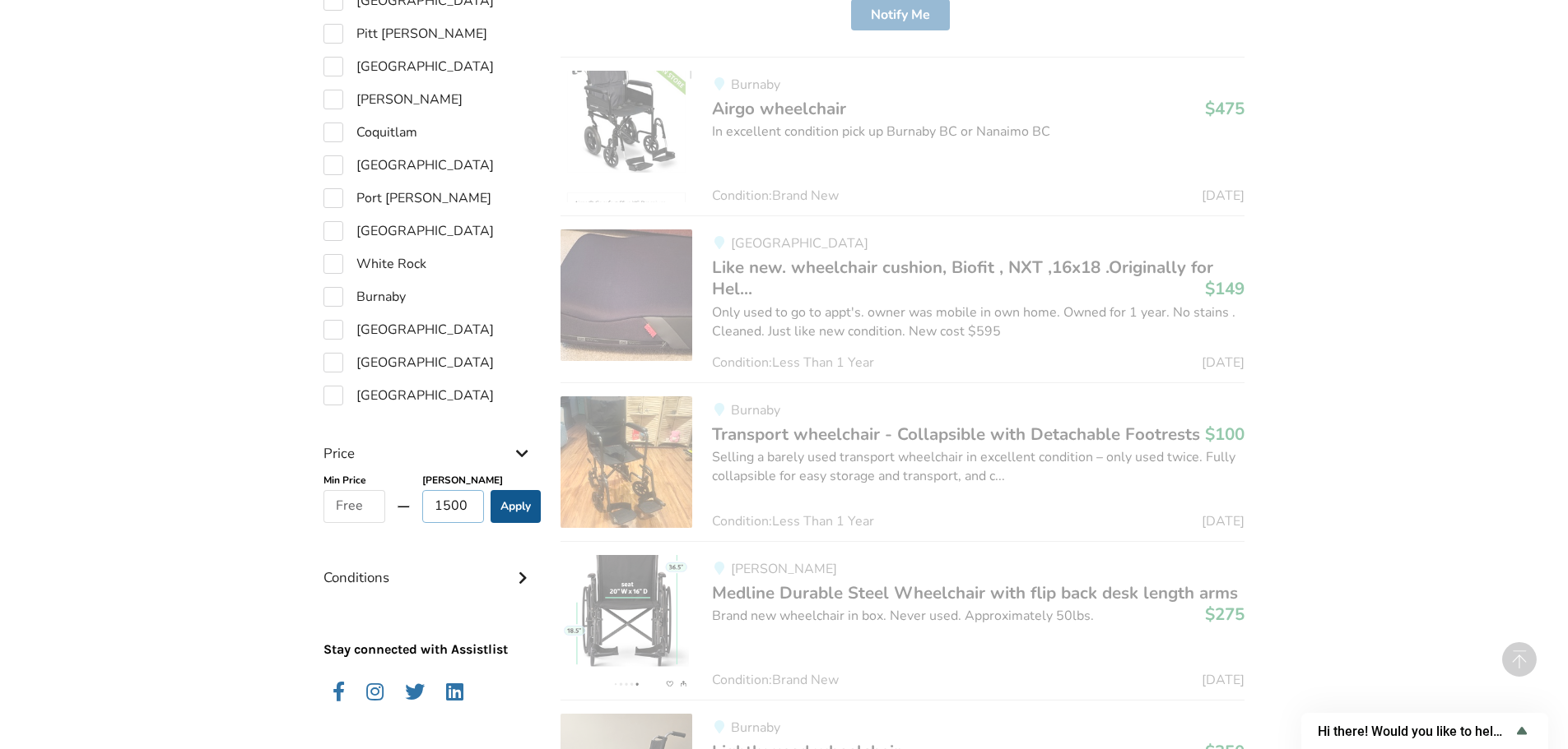
type input "1500"
click at [517, 510] on button "Apply" at bounding box center [515, 506] width 50 height 33
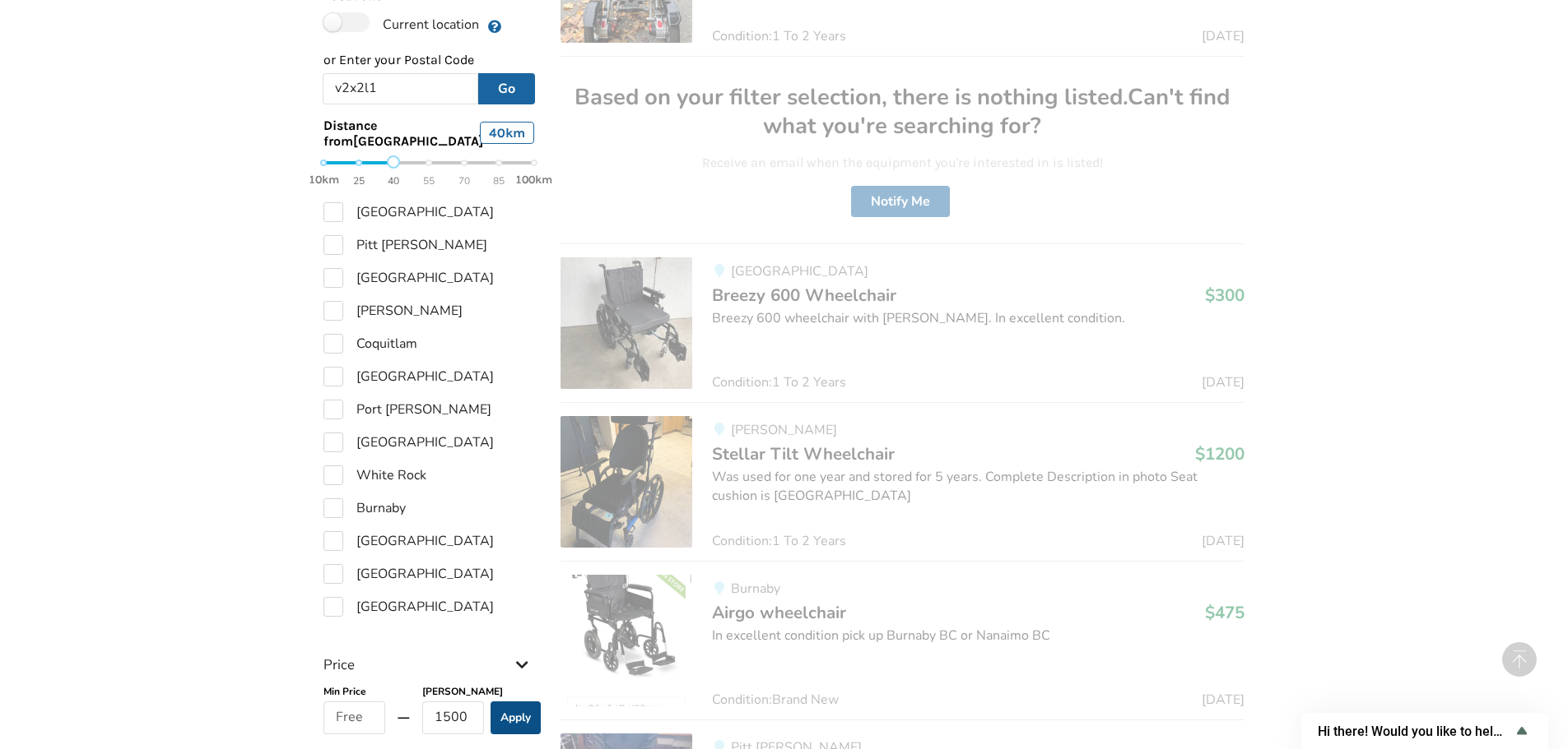
scroll to position [905, 0]
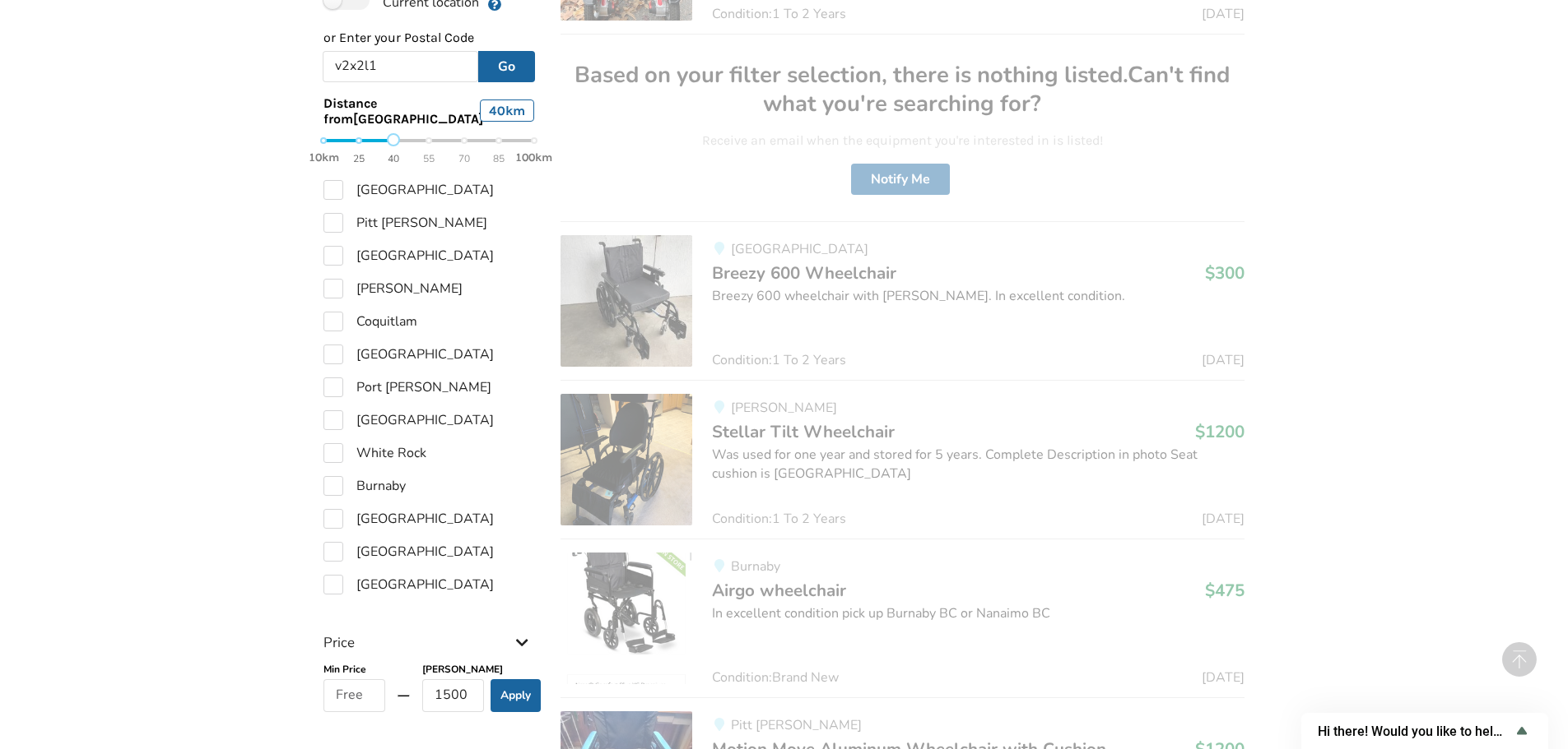
click at [638, 279] on img at bounding box center [625, 301] width 132 height 132
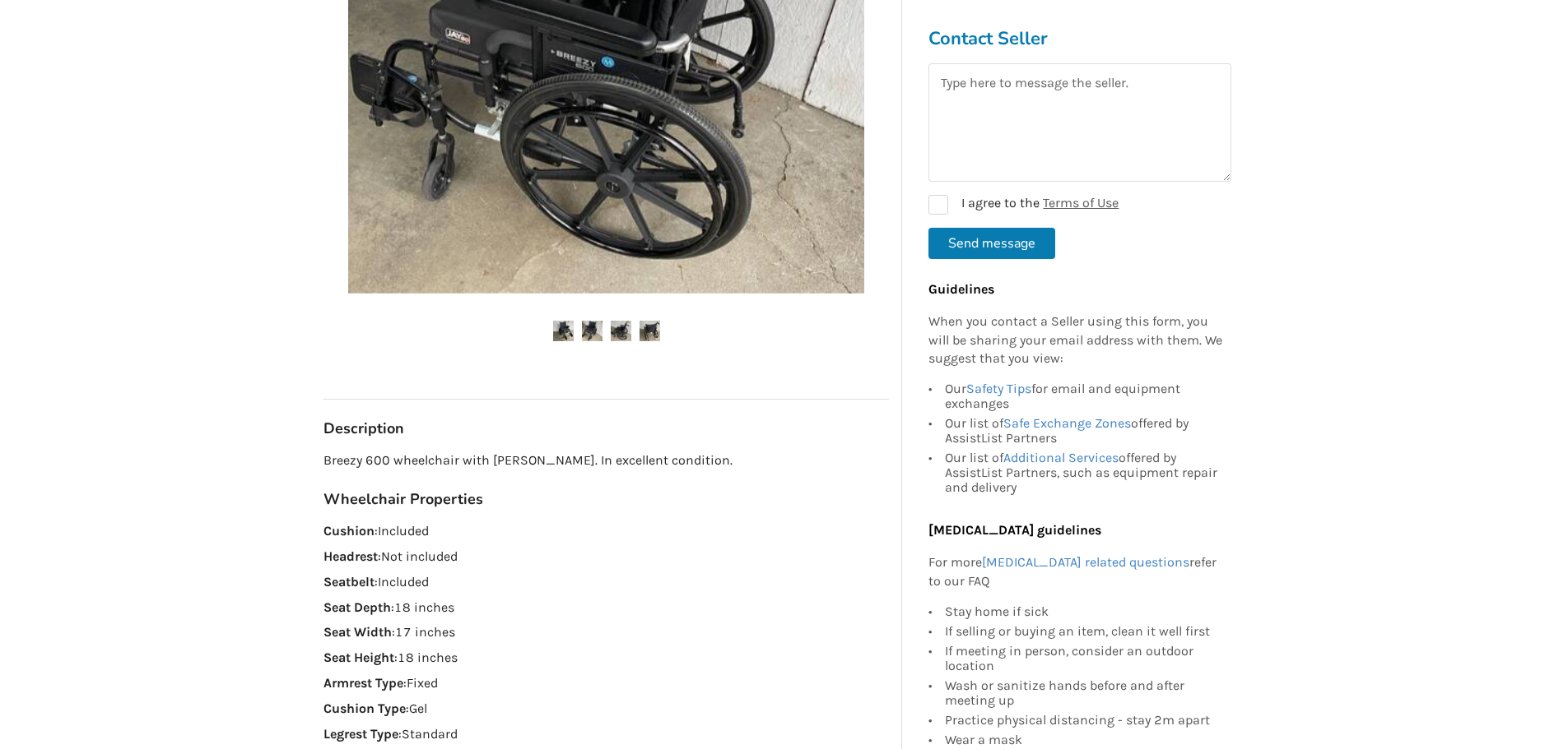
scroll to position [411, 0]
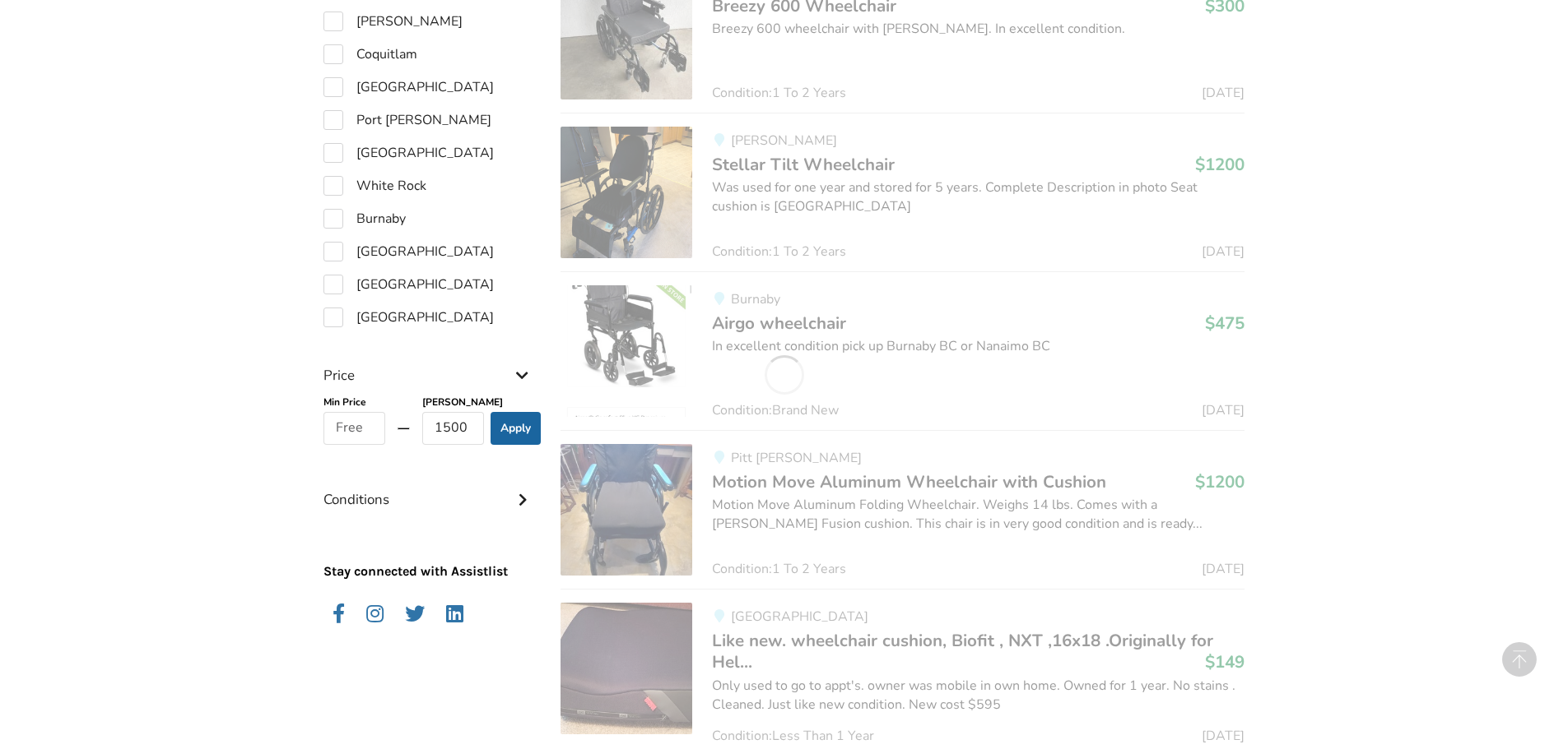
scroll to position [1151, 0]
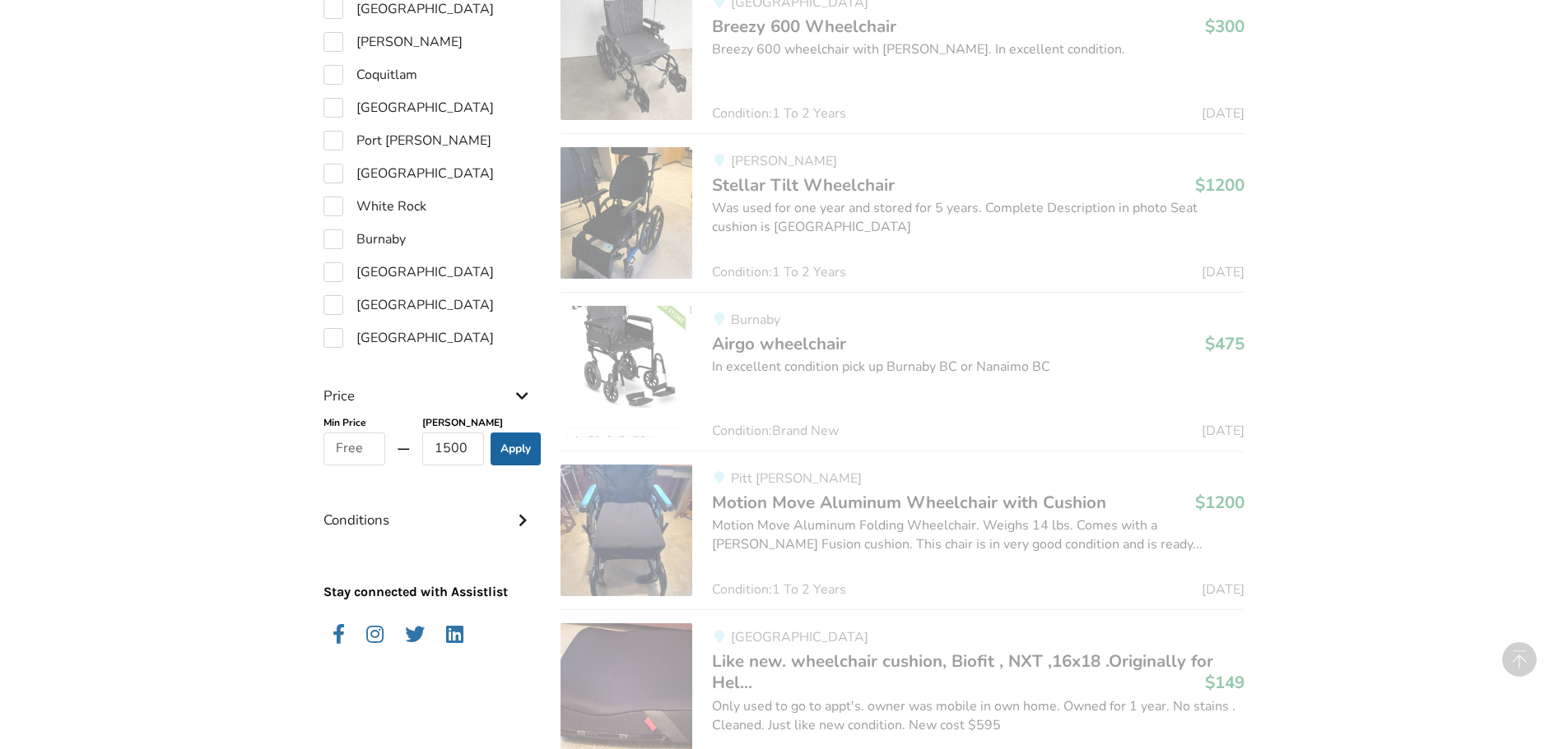
click at [602, 365] on img at bounding box center [625, 372] width 132 height 132
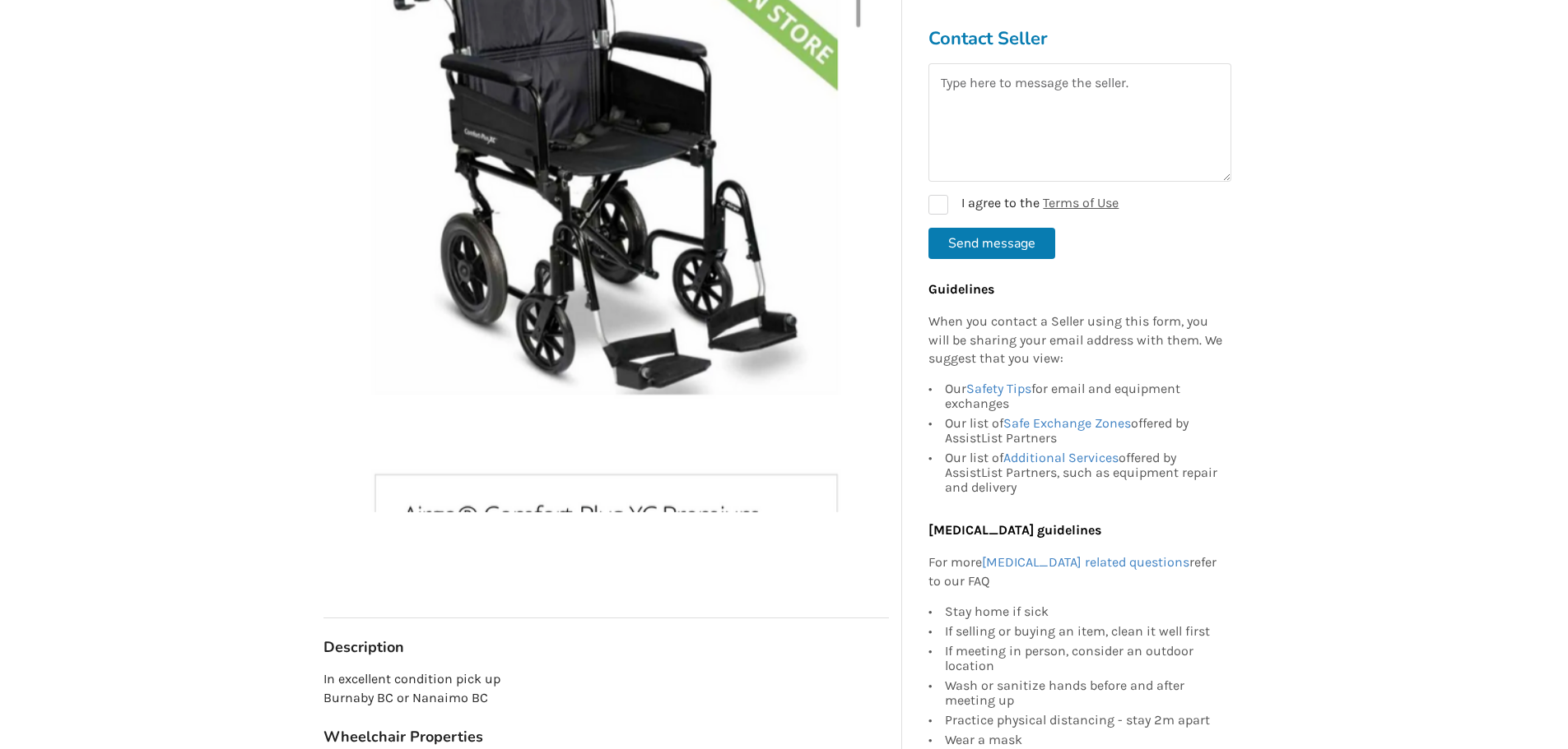
scroll to position [247, 0]
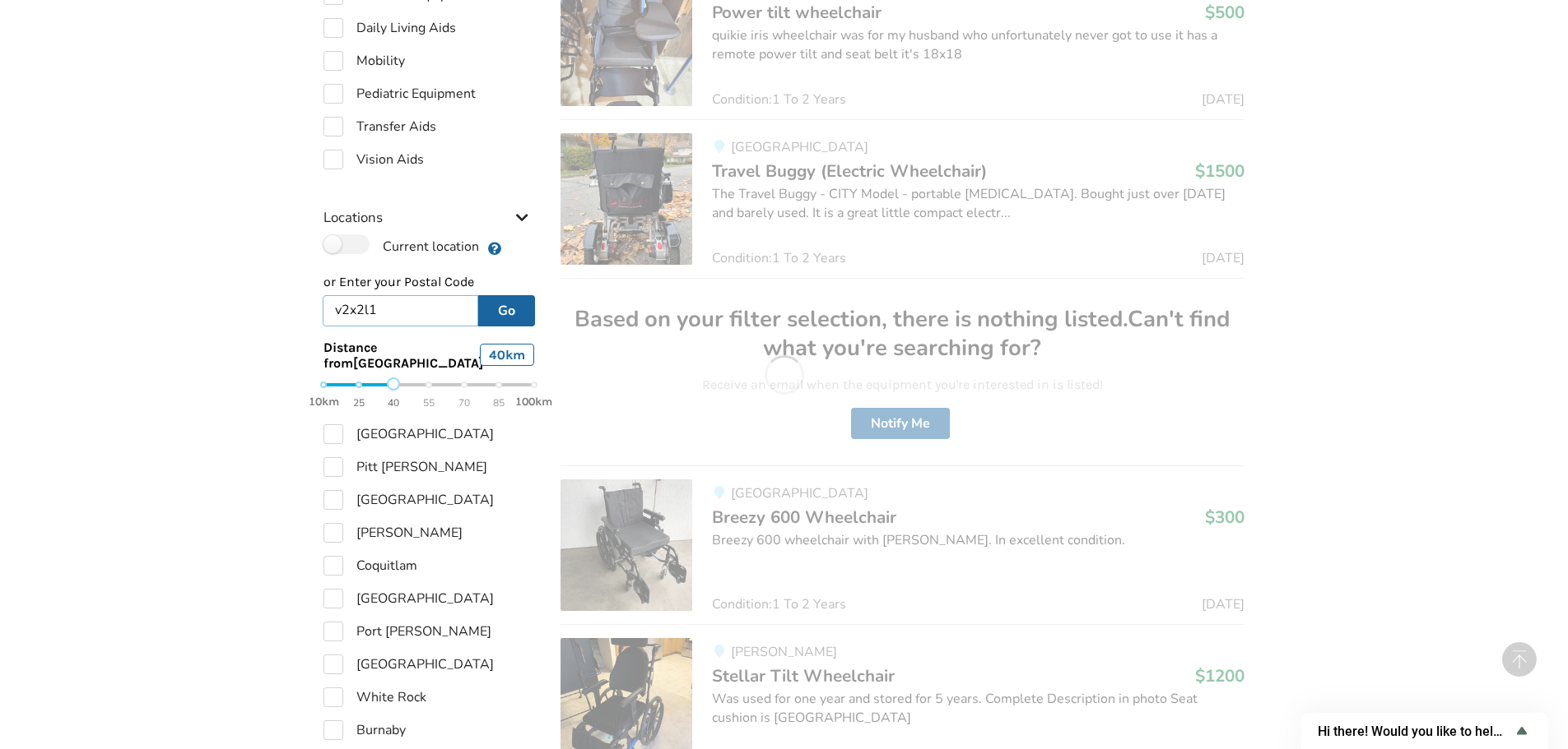
scroll to position [654, 0]
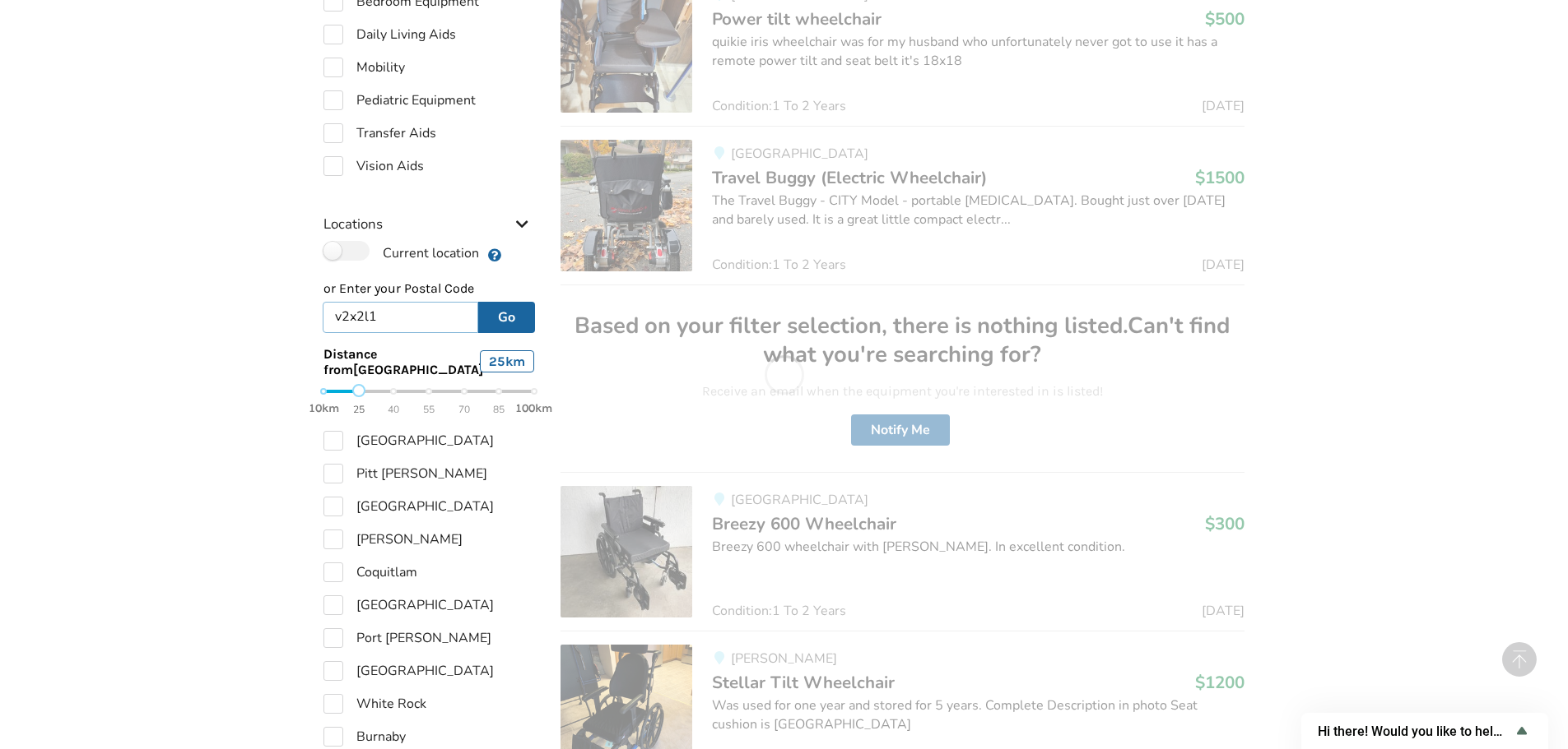
click at [358, 386] on div "10km 25 40 55 70 85 100km" at bounding box center [429, 400] width 210 height 29
click at [492, 302] on button "Go" at bounding box center [506, 317] width 57 height 32
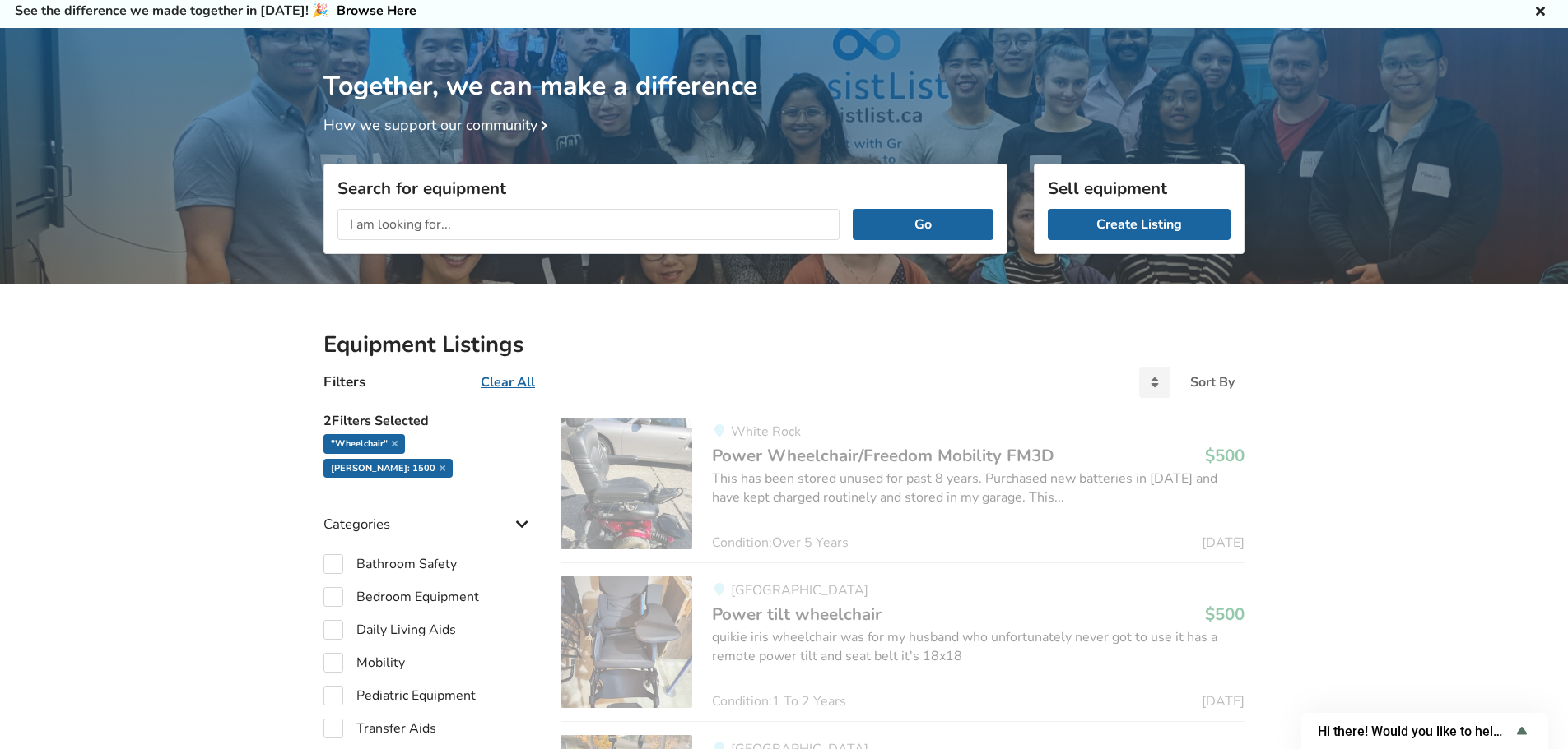
scroll to position [0, 0]
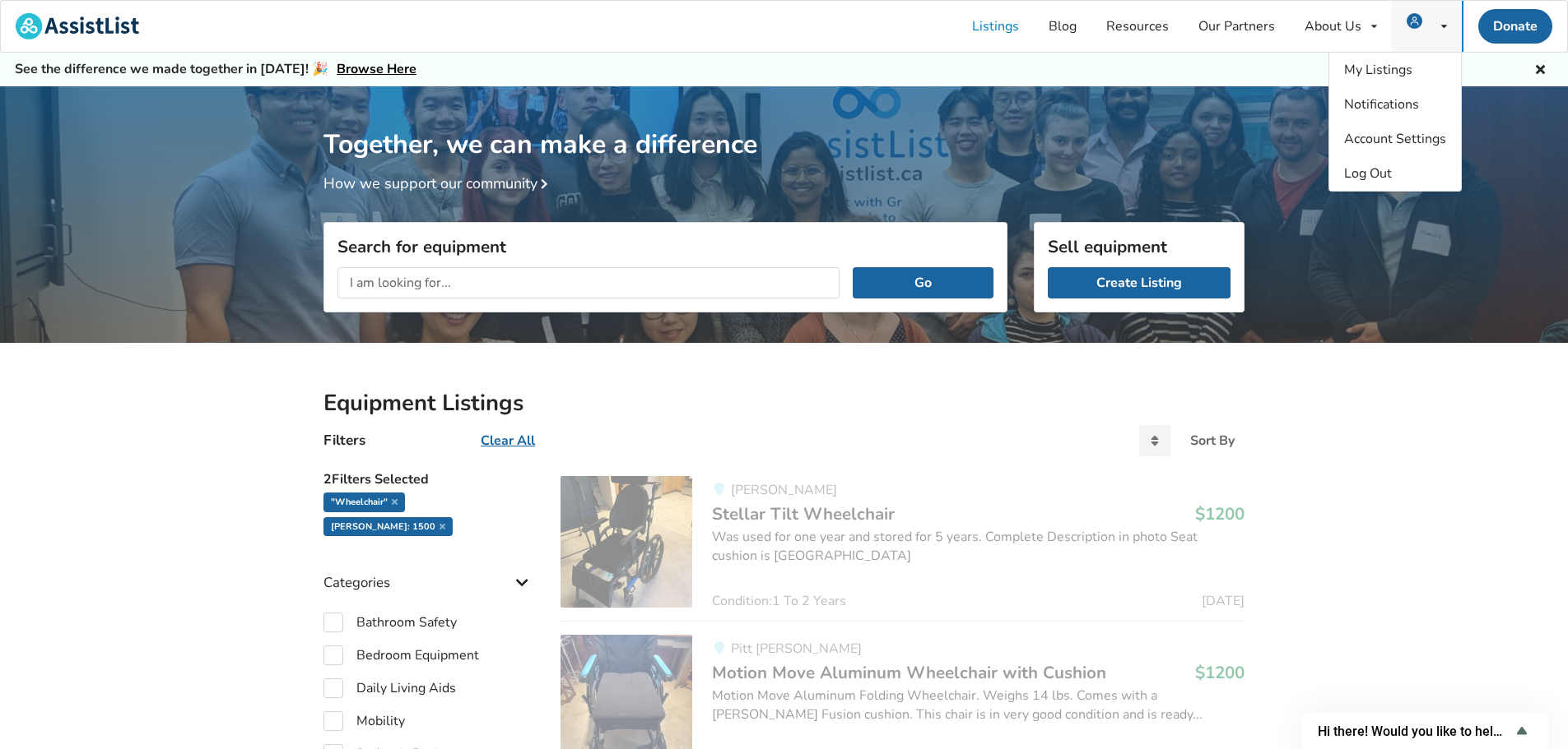
click at [1442, 27] on icon at bounding box center [1444, 26] width 6 height 10
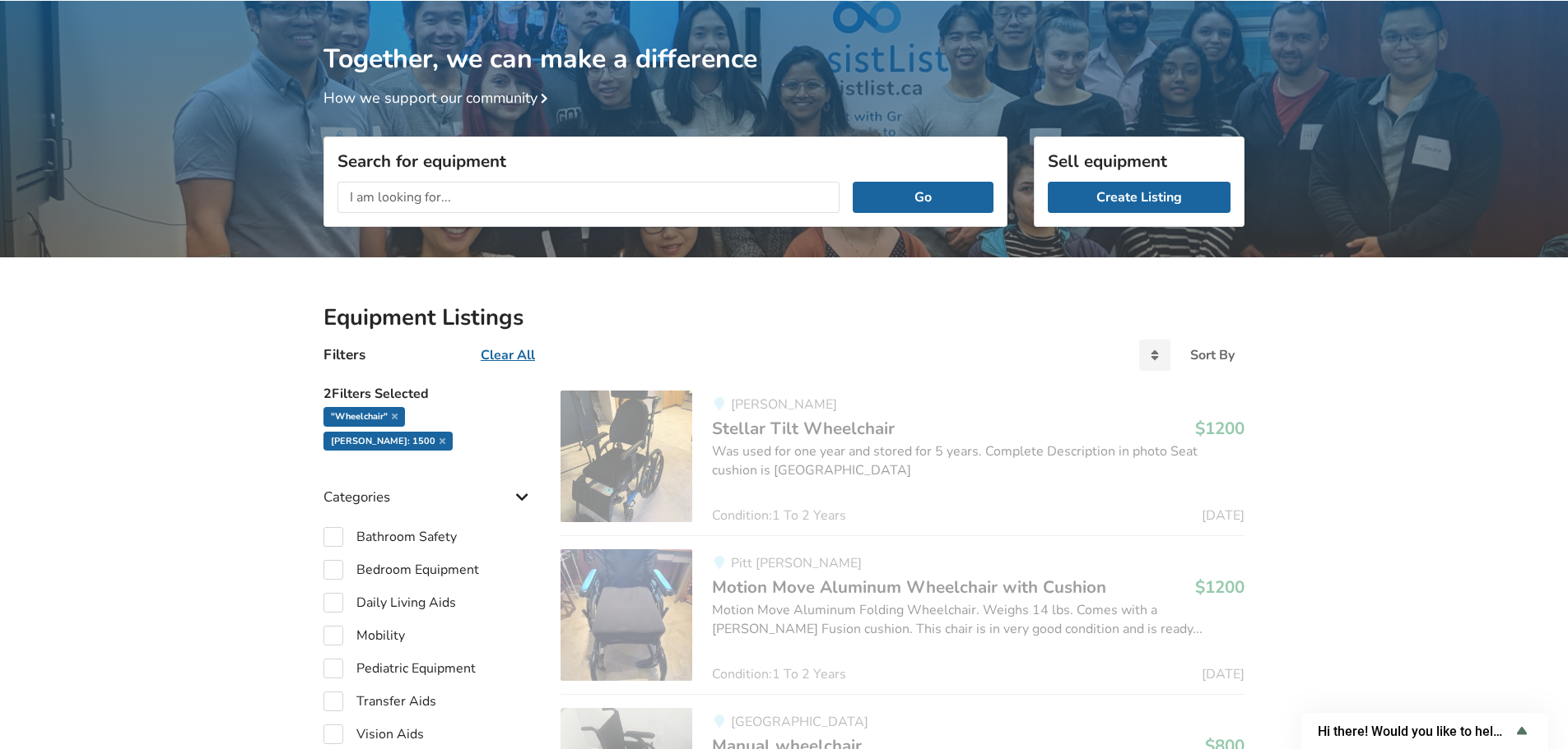
scroll to position [78, 0]
